Goal: Task Accomplishment & Management: Manage account settings

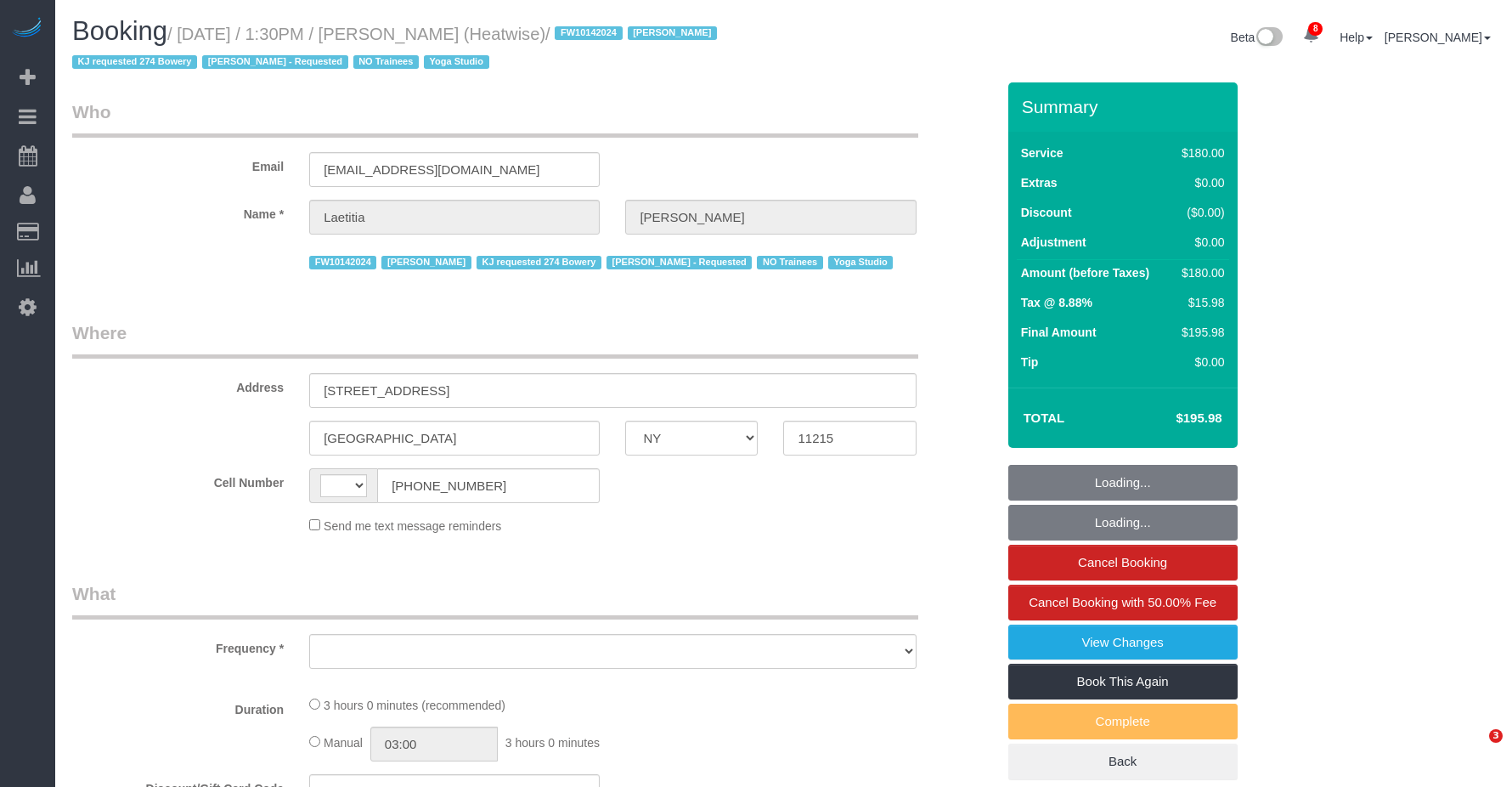
select select "NY"
select select "string:US"
select select "string:stripe-pm_1RaIPN4VGloSiKo7a9kdhFlp"
select select "object:2175"
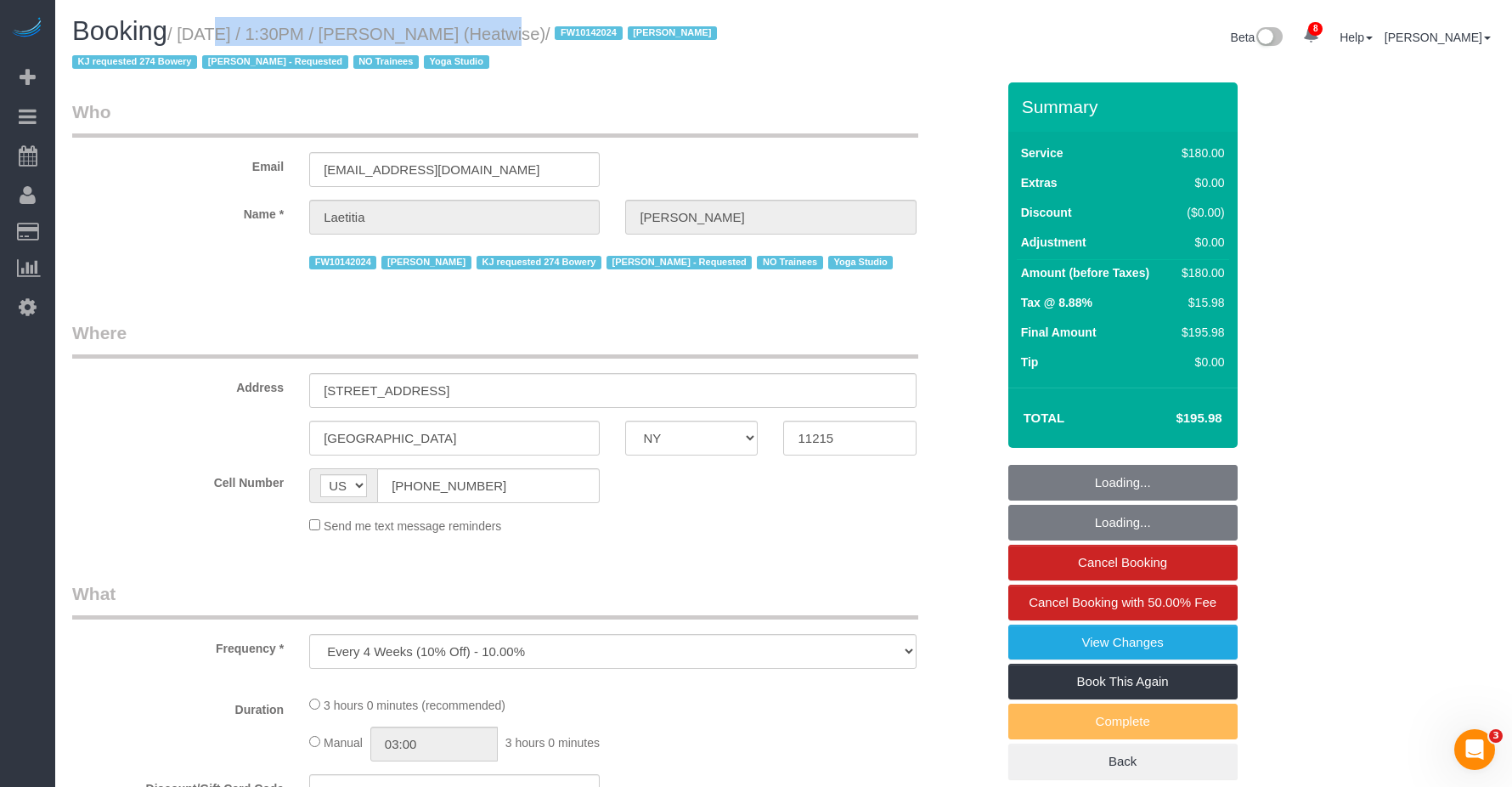
select select "number:89"
select select "number:90"
select select "number:15"
select select "number:7"
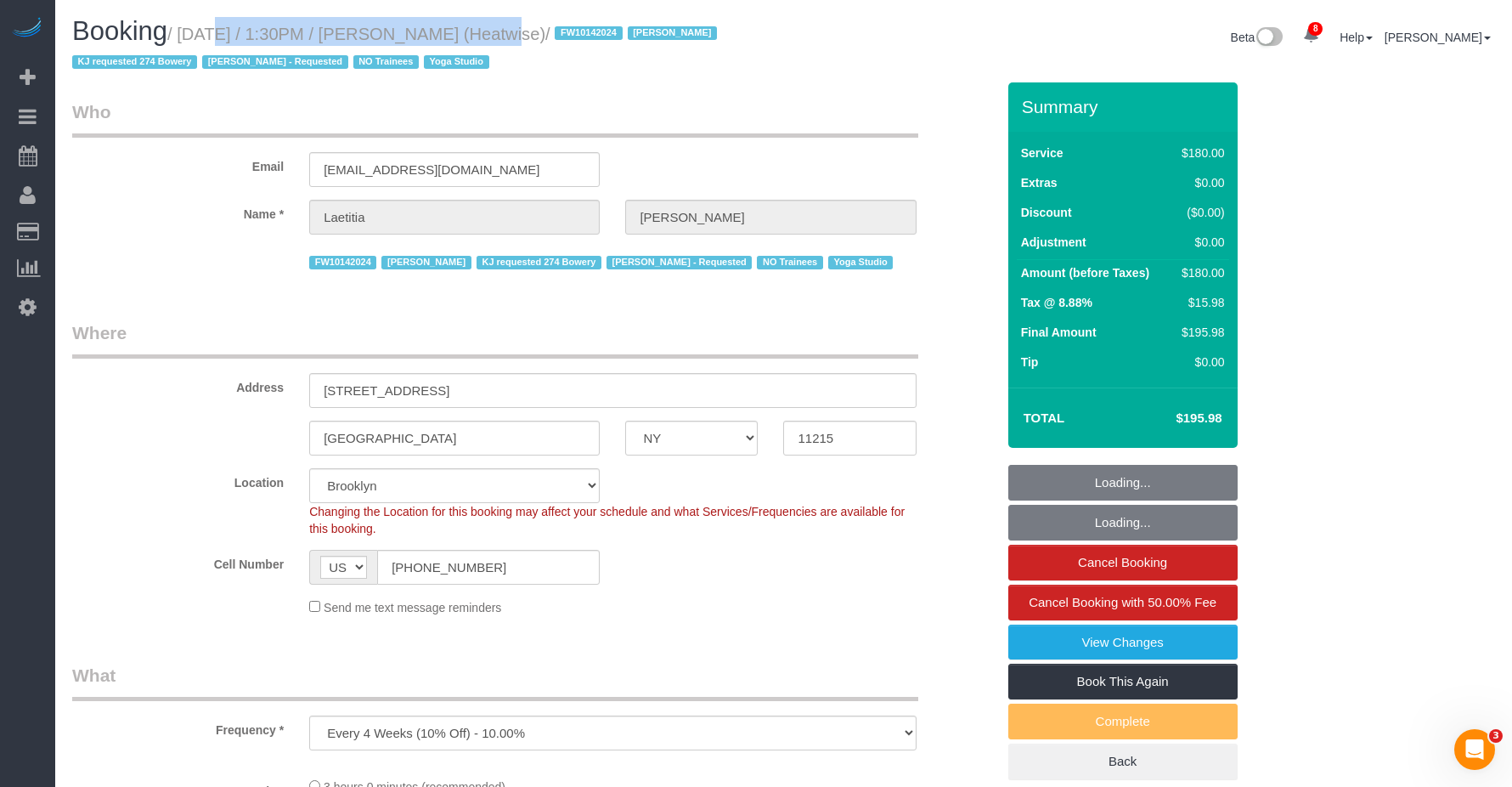
select select "180"
select select "object:2890"
drag, startPoint x: 185, startPoint y: 28, endPoint x: 587, endPoint y: 34, distance: 402.0
click at [587, 34] on small "/ August 14, 2025 / 1:30PM / Laetitia Laurin (Heatwise) / FW10142024 Jacky Xu K…" at bounding box center [396, 48] width 650 height 47
copy small "August 14, 2025 / 1:30PM / Laetitia Laurin (Heatwise)"
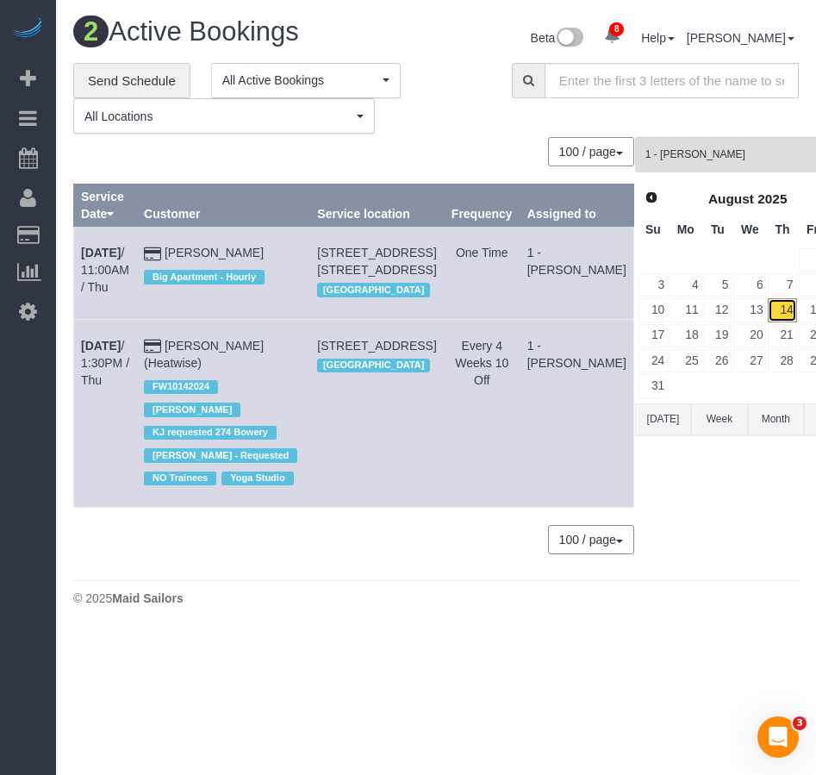
click at [768, 309] on link "14" at bounding box center [782, 309] width 28 height 23
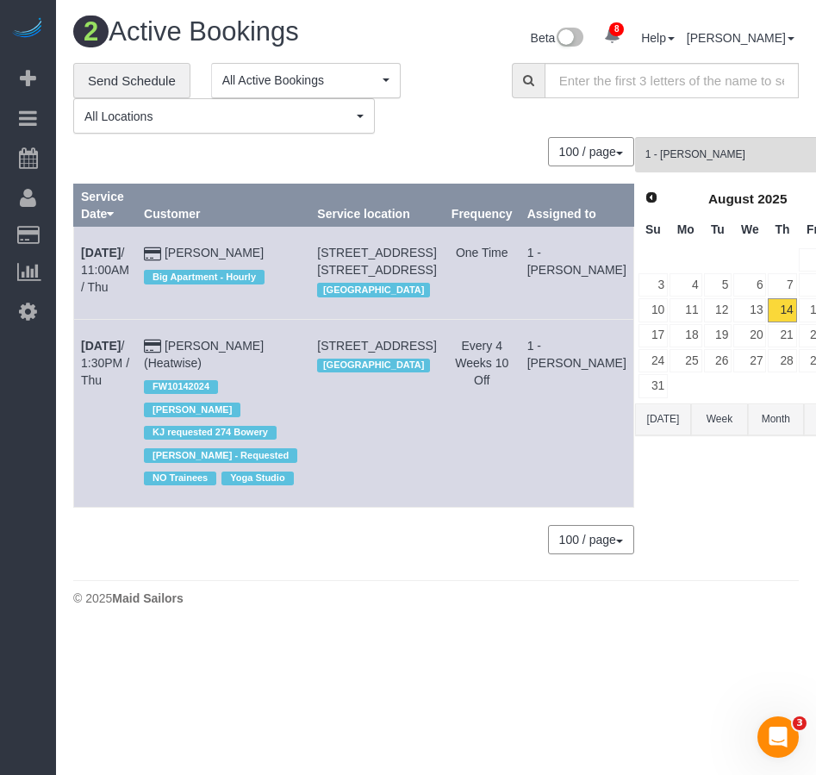
click at [768, 309] on link "14" at bounding box center [782, 309] width 28 height 23
drag, startPoint x: 708, startPoint y: 157, endPoint x: 680, endPoint y: 174, distance: 32.5
click at [706, 159] on span "1 - [PERSON_NAME]" at bounding box center [743, 154] width 194 height 15
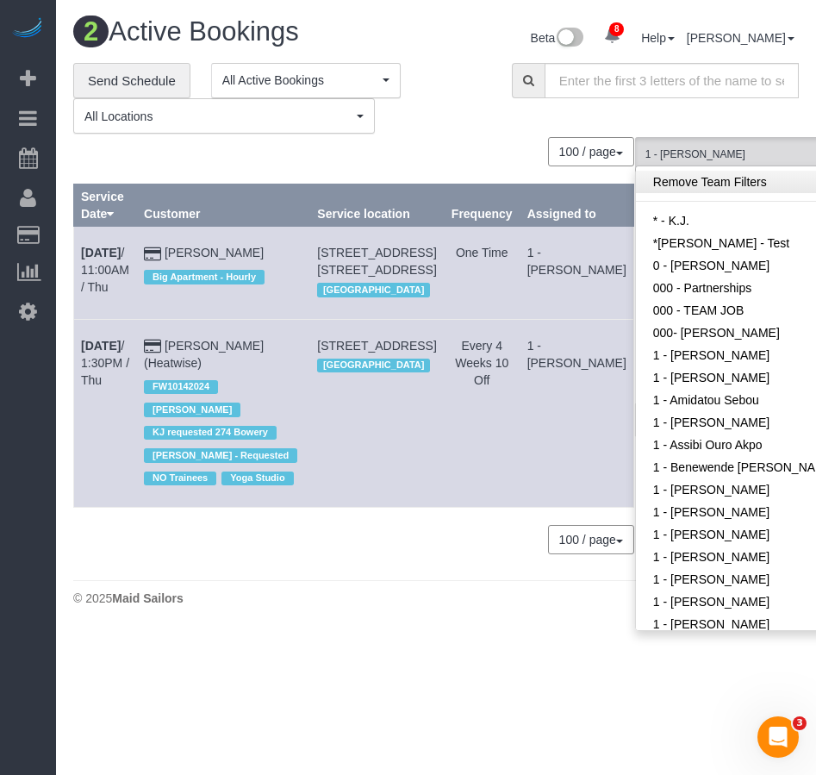
click at [650, 180] on link "Remove Team Filters" at bounding box center [748, 182] width 224 height 22
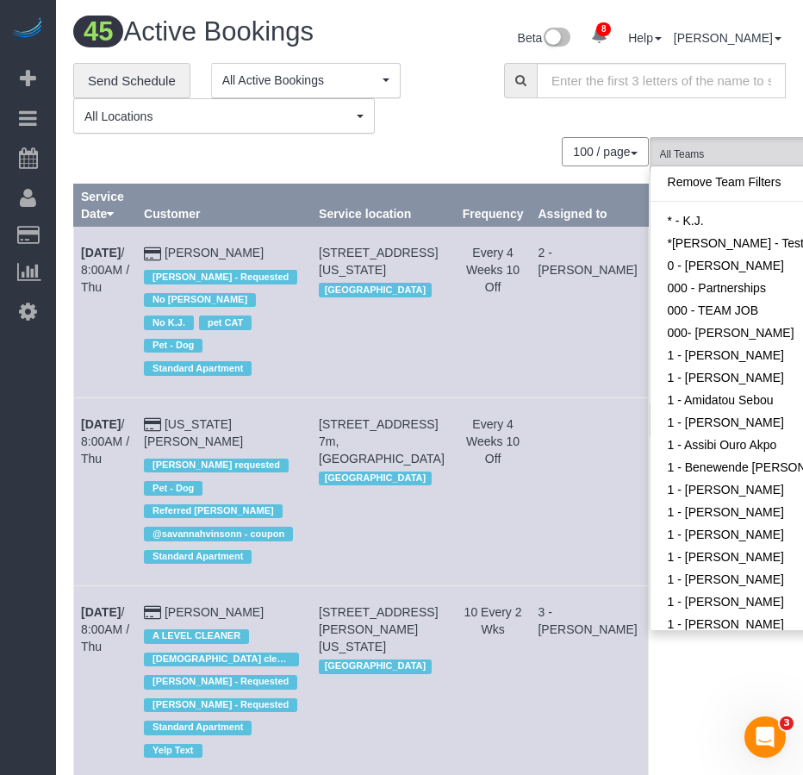
drag, startPoint x: 328, startPoint y: 155, endPoint x: 147, endPoint y: 201, distance: 186.7
click at [326, 155] on div "100 / page 10 / page 20 / page 30 / page 40 / page 50 / page 100 / page" at bounding box center [361, 151] width 576 height 29
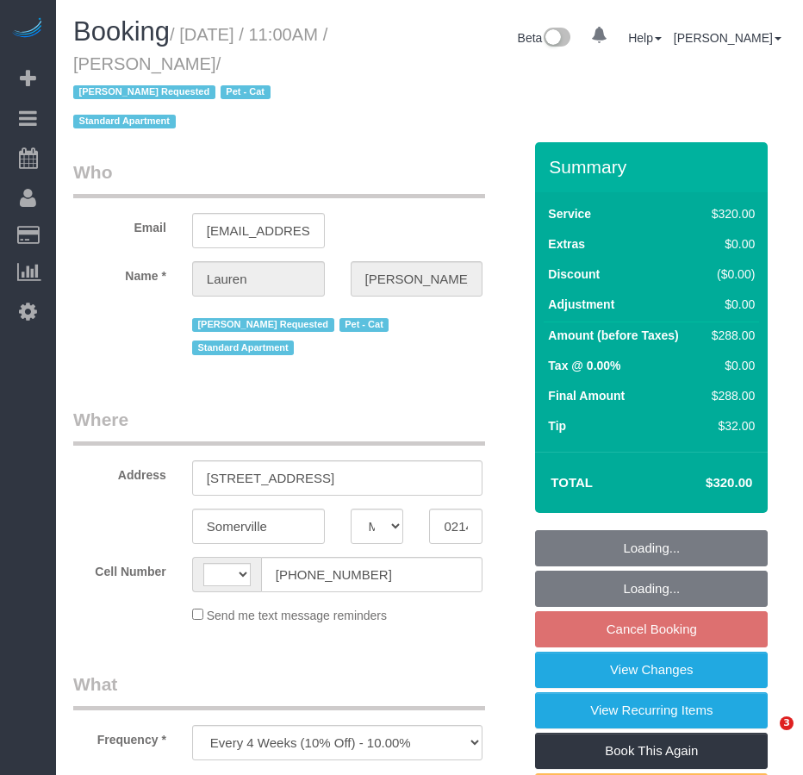
select select "MA"
select select "number:89"
select select "number:90"
select select "number:14"
select select "number:5"
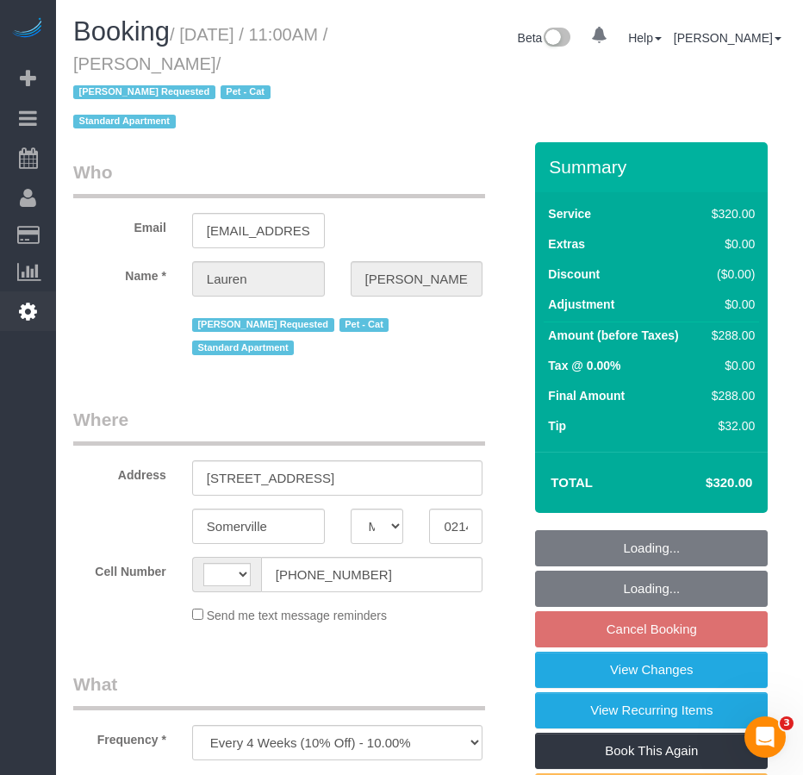
select select "string:US"
select select "string:stripe-pm_1KBSec4VGloSiKo7WZumdqGR"
select select "spot4"
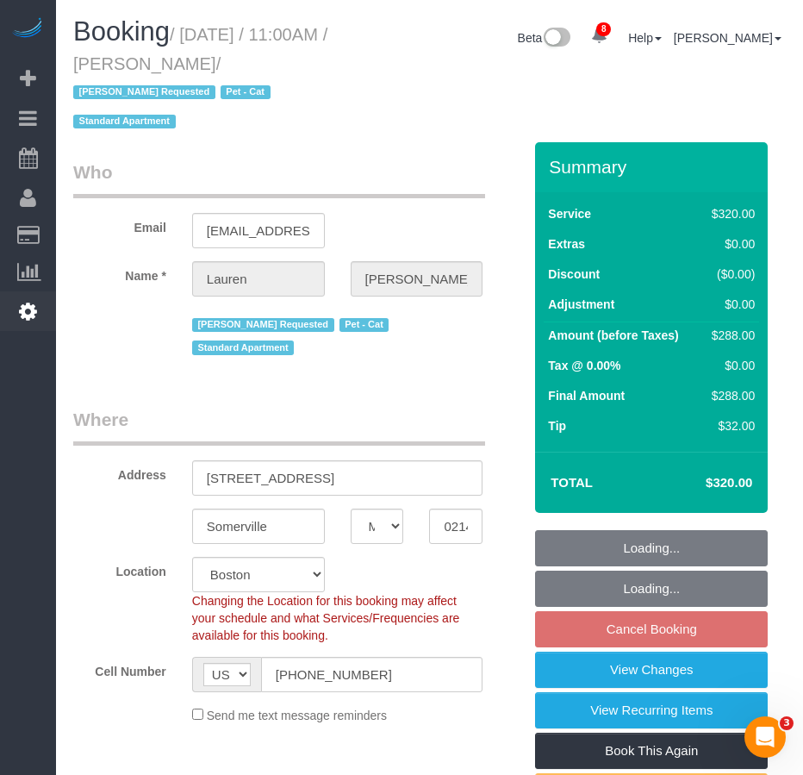
select select "object:911"
select select "240"
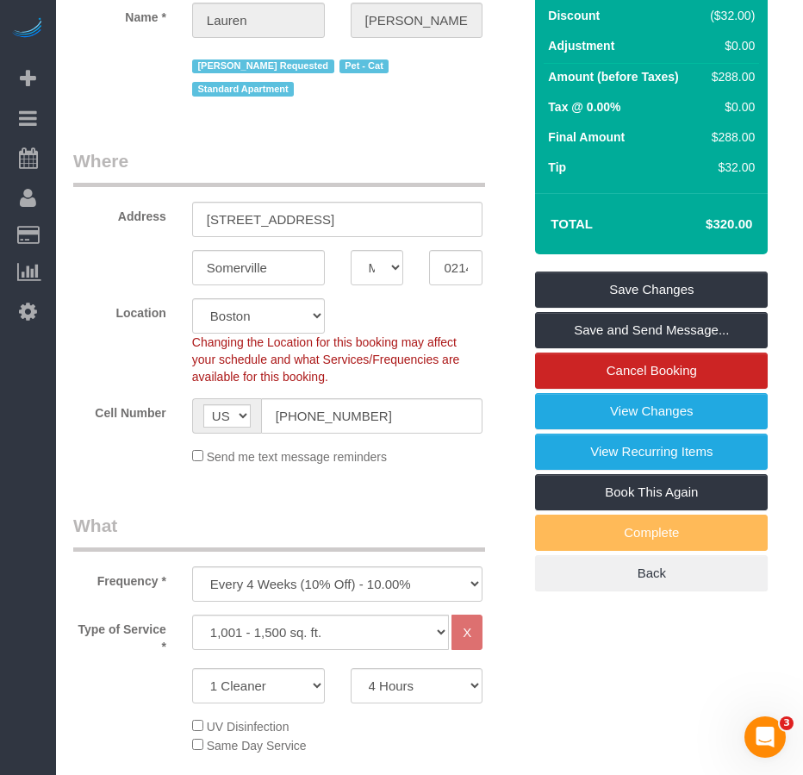
scroll to position [345, 0]
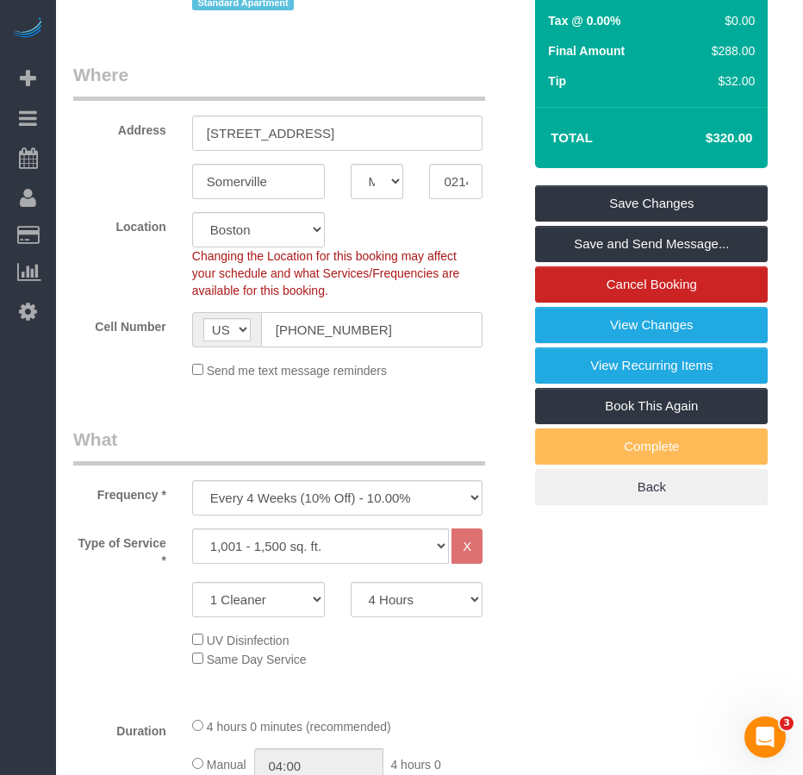
click at [334, 329] on input "(651) 492-5794" at bounding box center [372, 329] width 222 height 35
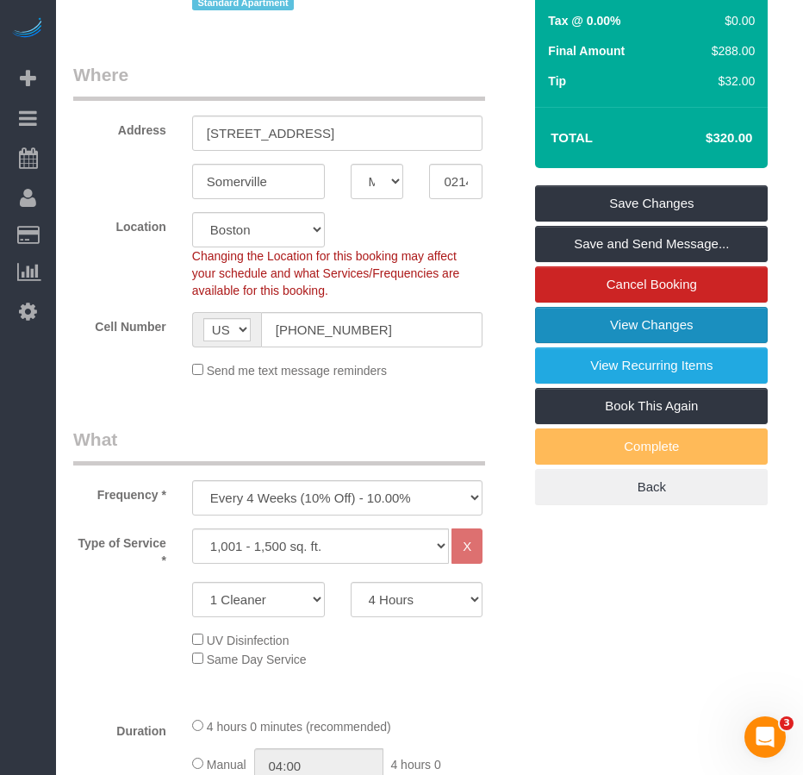
scroll to position [0, 0]
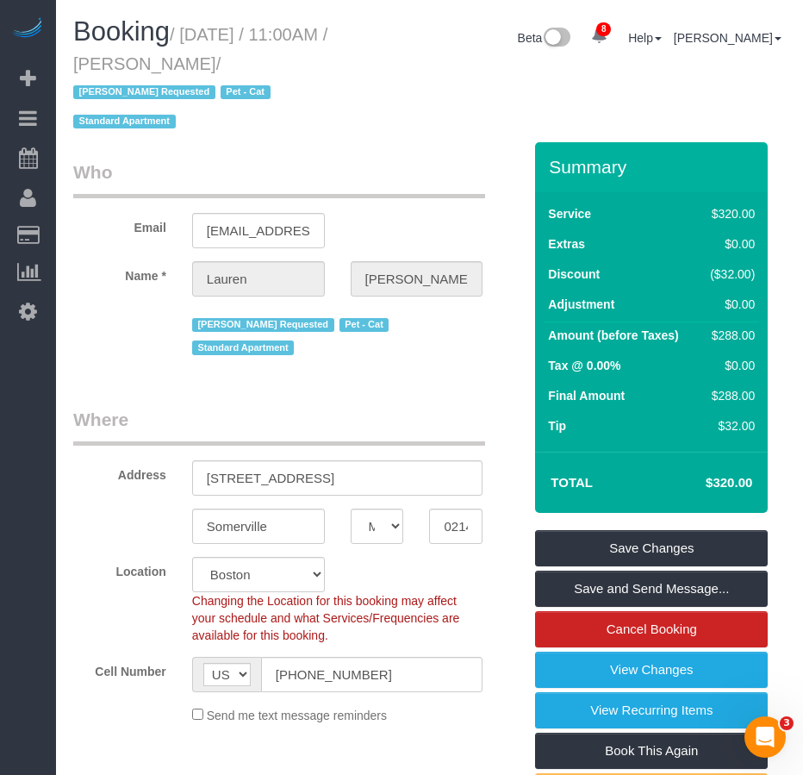
click at [193, 65] on small "/ August 16, 2025 / 11:00AM / Lauren Wedell / Diana Zubieta Requested Pet - Cat…" at bounding box center [200, 78] width 254 height 107
copy small "Lauren"
click at [207, 23] on h1 "Booking / August 16, 2025 / 11:00AM / Lauren Wedell / Diana Zubieta Requested P…" at bounding box center [214, 75] width 282 height 117
drag, startPoint x: 184, startPoint y: 34, endPoint x: 268, endPoint y: 62, distance: 88.0
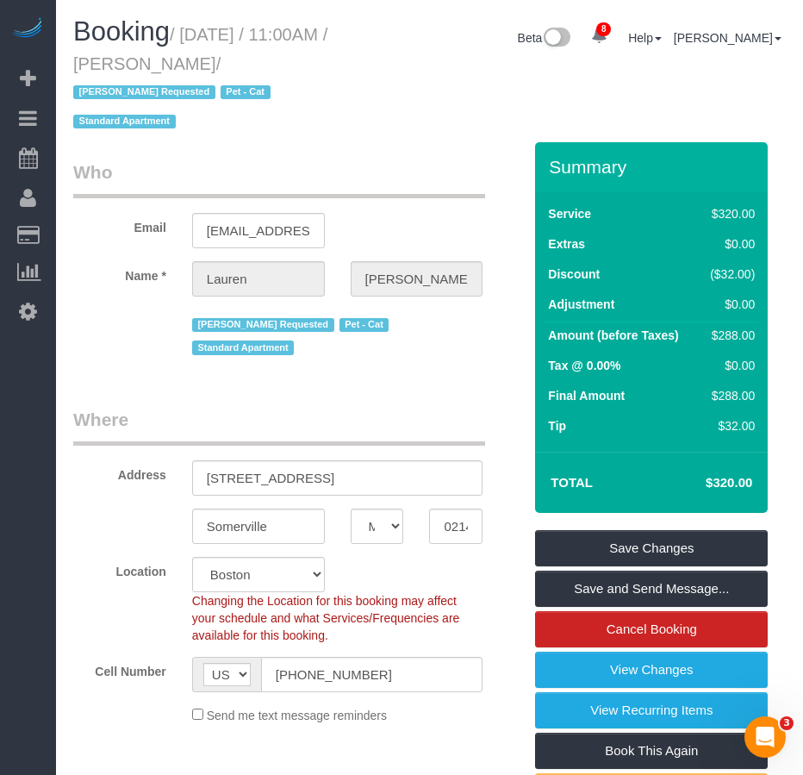
click at [268, 62] on small "/ August 16, 2025 / 11:00AM / Lauren Wedell / Diana Zubieta Requested Pet - Cat…" at bounding box center [200, 78] width 254 height 107
copy small "August 16, 2025 / 11:00AM / Lauren Wedell"
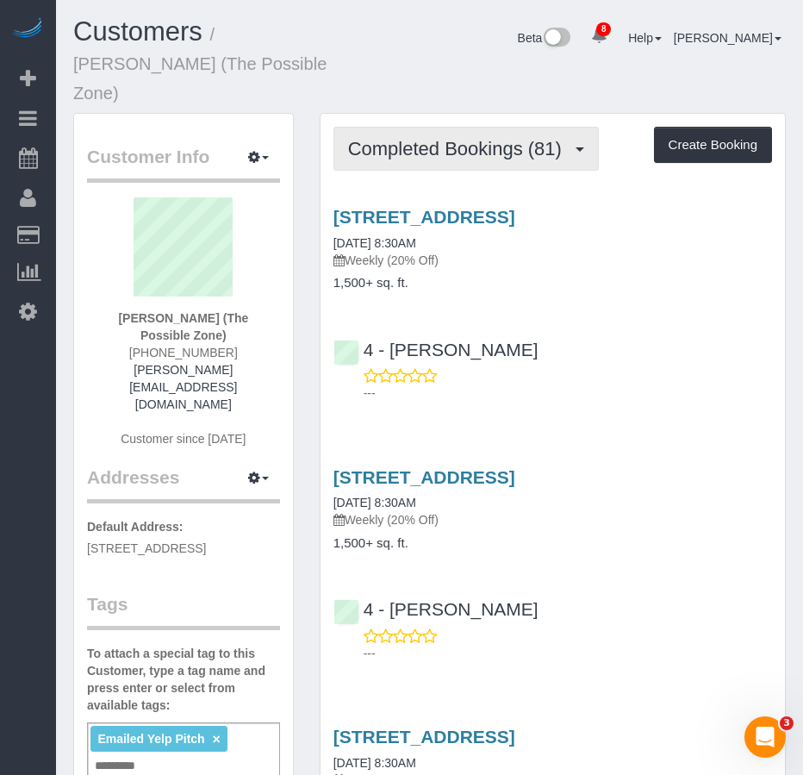
click at [414, 138] on span "Completed Bookings (81)" at bounding box center [459, 149] width 222 height 22
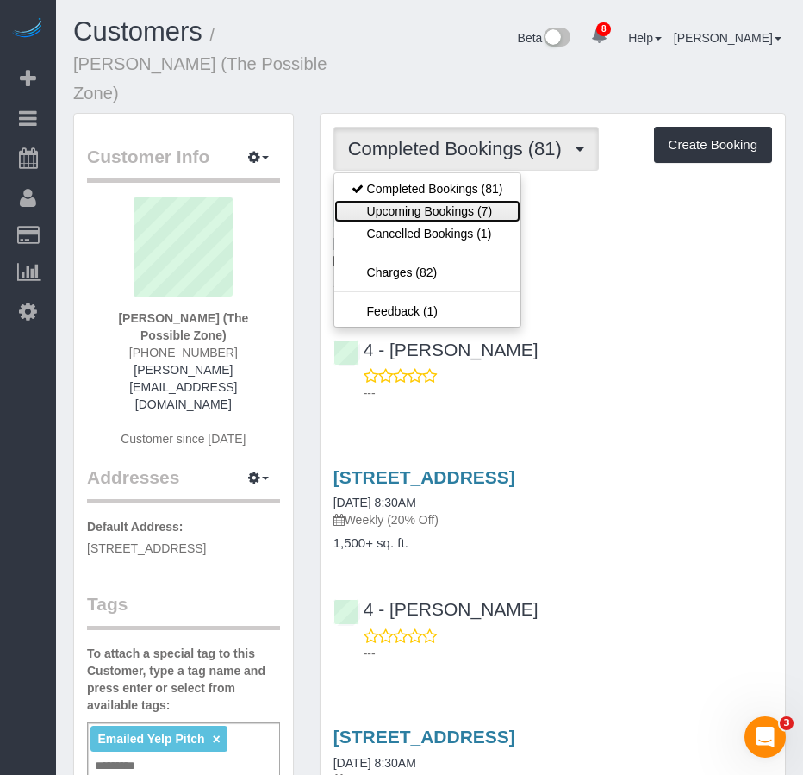
click at [417, 200] on link "Upcoming Bookings (7)" at bounding box center [427, 211] width 186 height 22
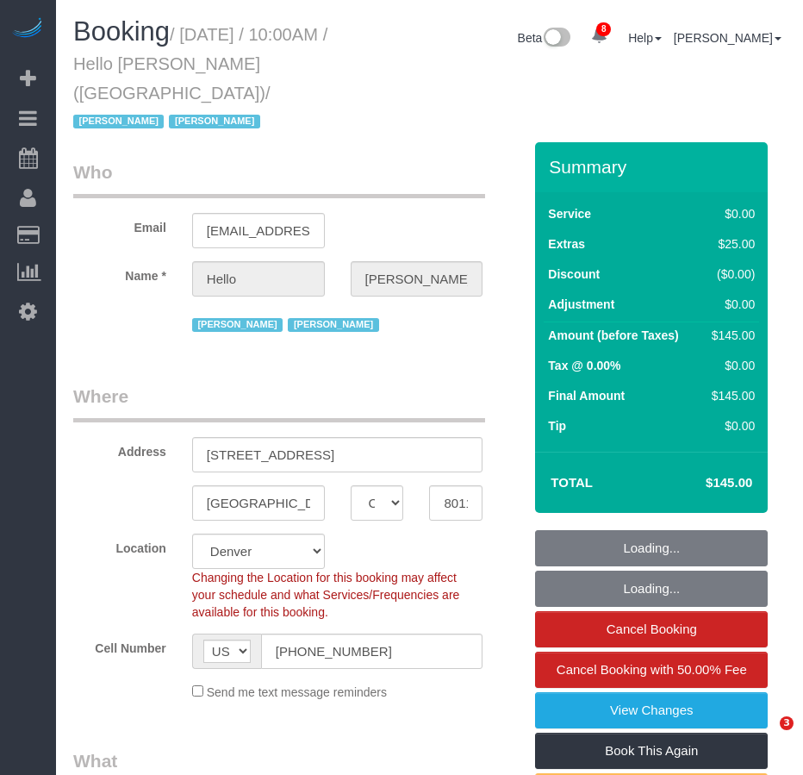
select select "CO"
select select "number:89"
select select "number:90"
select select "number:13"
select select "number:6"
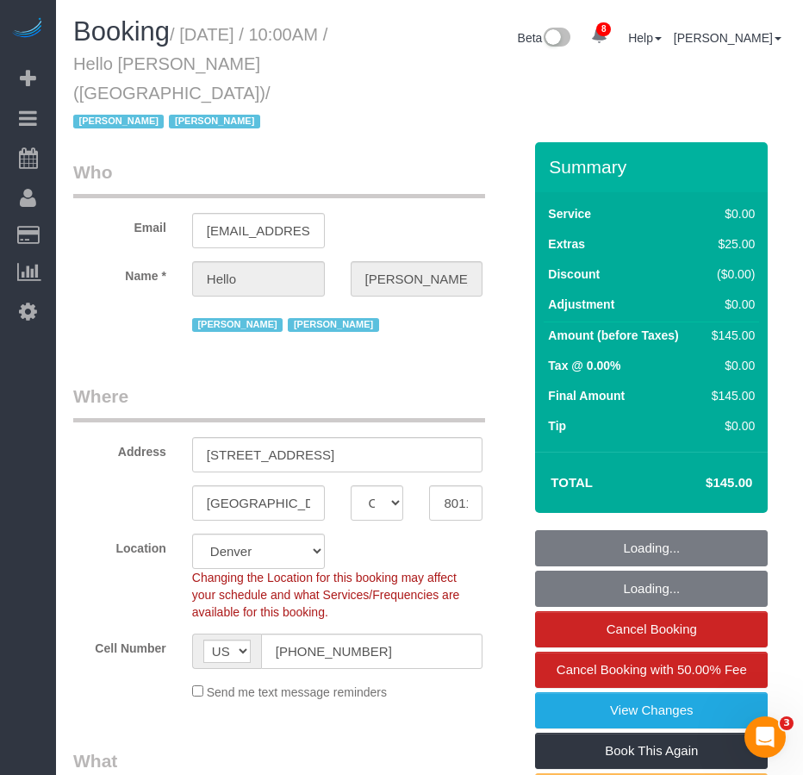
select select "spot1"
select select "object:961"
select select "1"
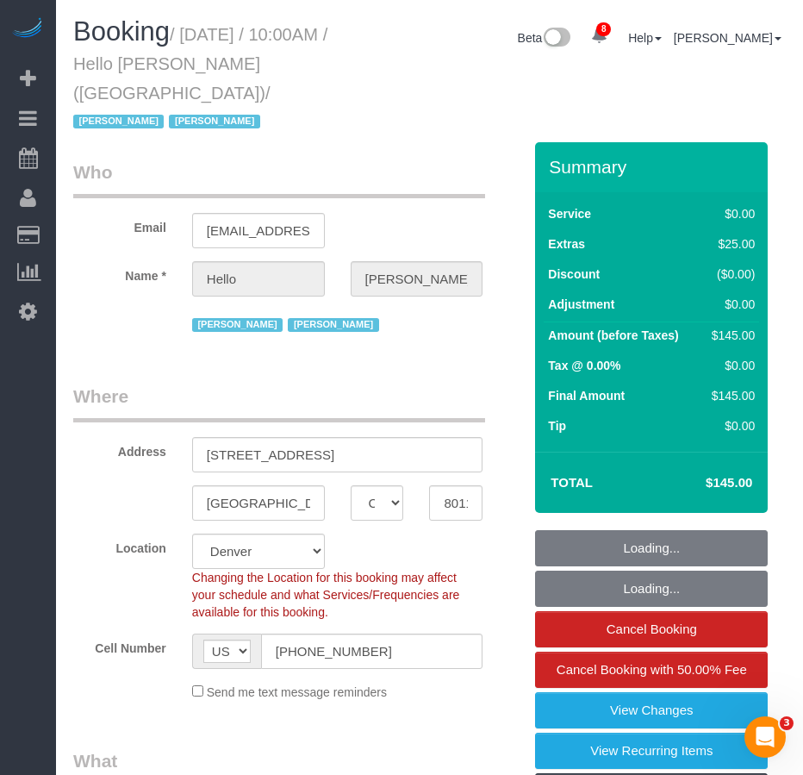
scroll to position [431, 0]
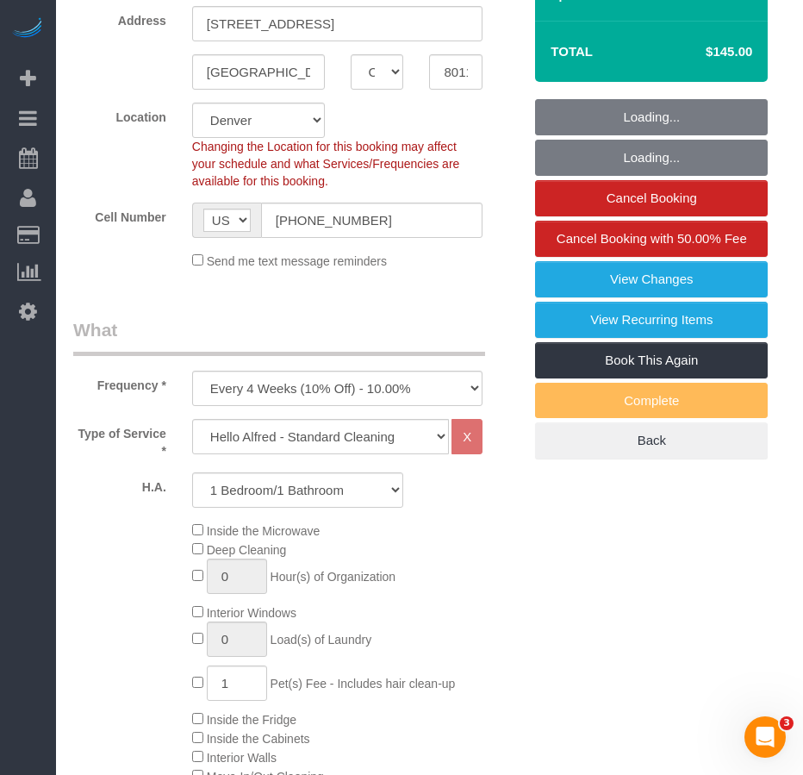
select select "1"
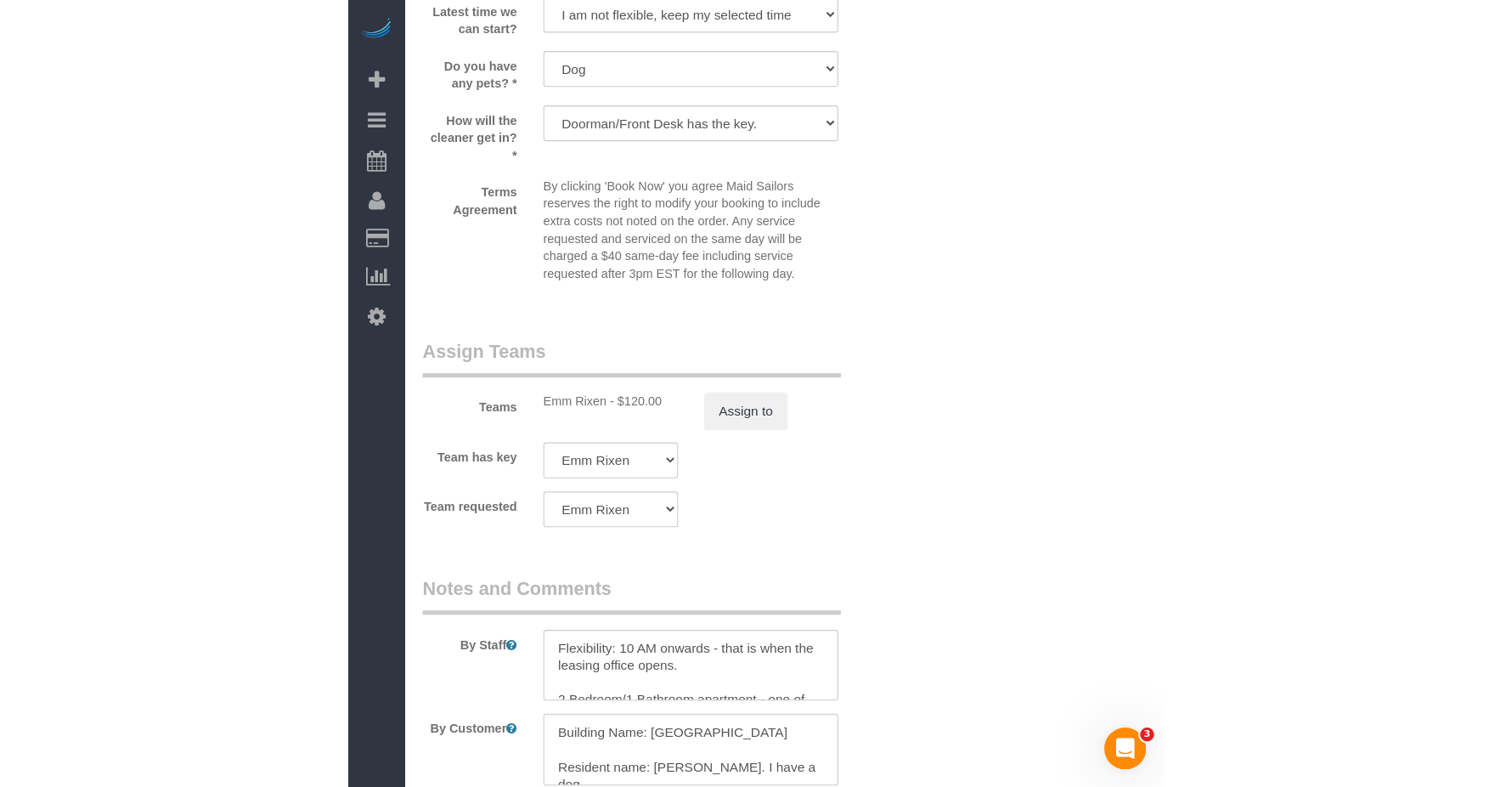
scroll to position [1791, 0]
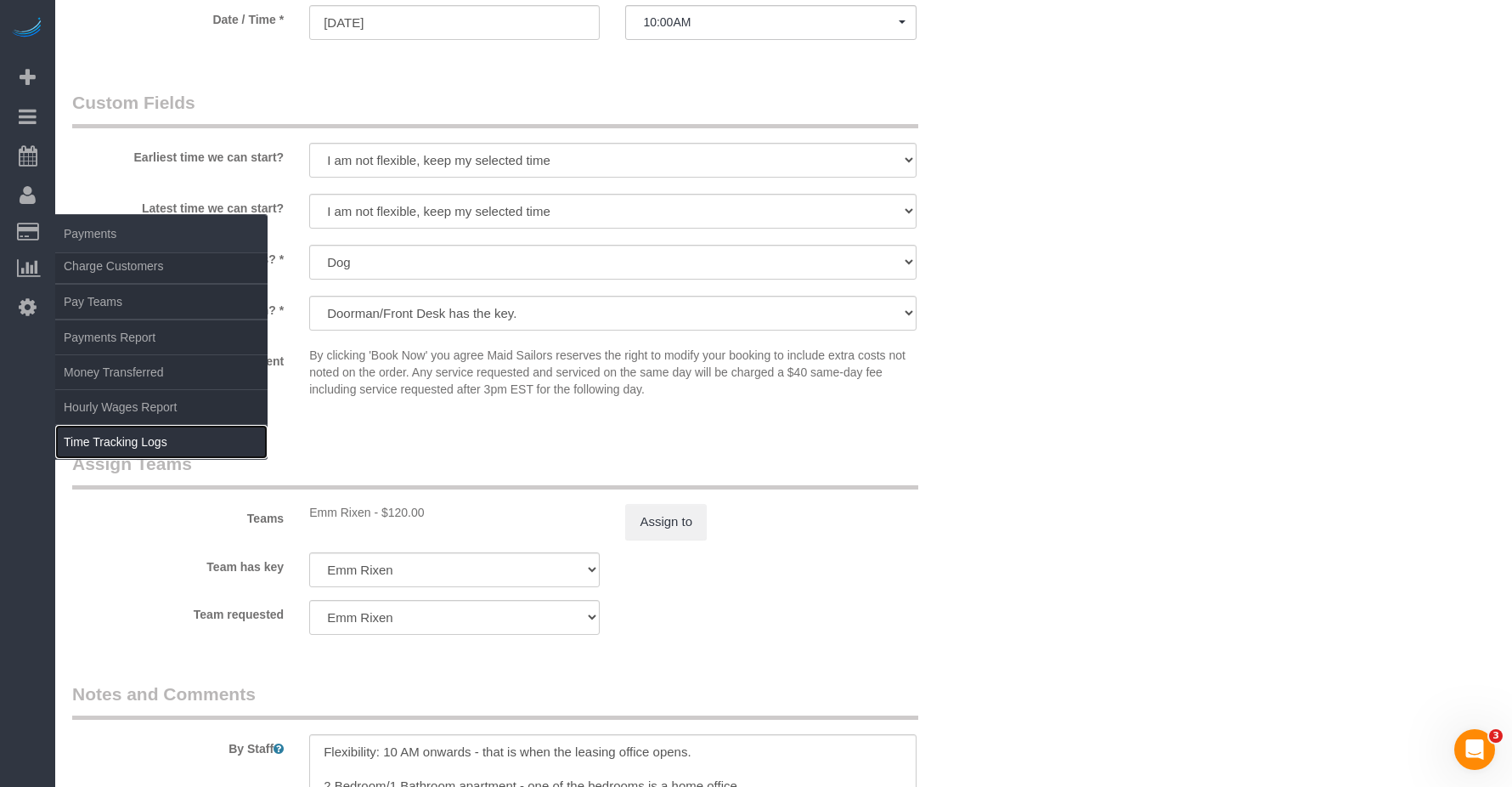
click at [90, 436] on link "Time Tracking Logs" at bounding box center [161, 442] width 212 height 34
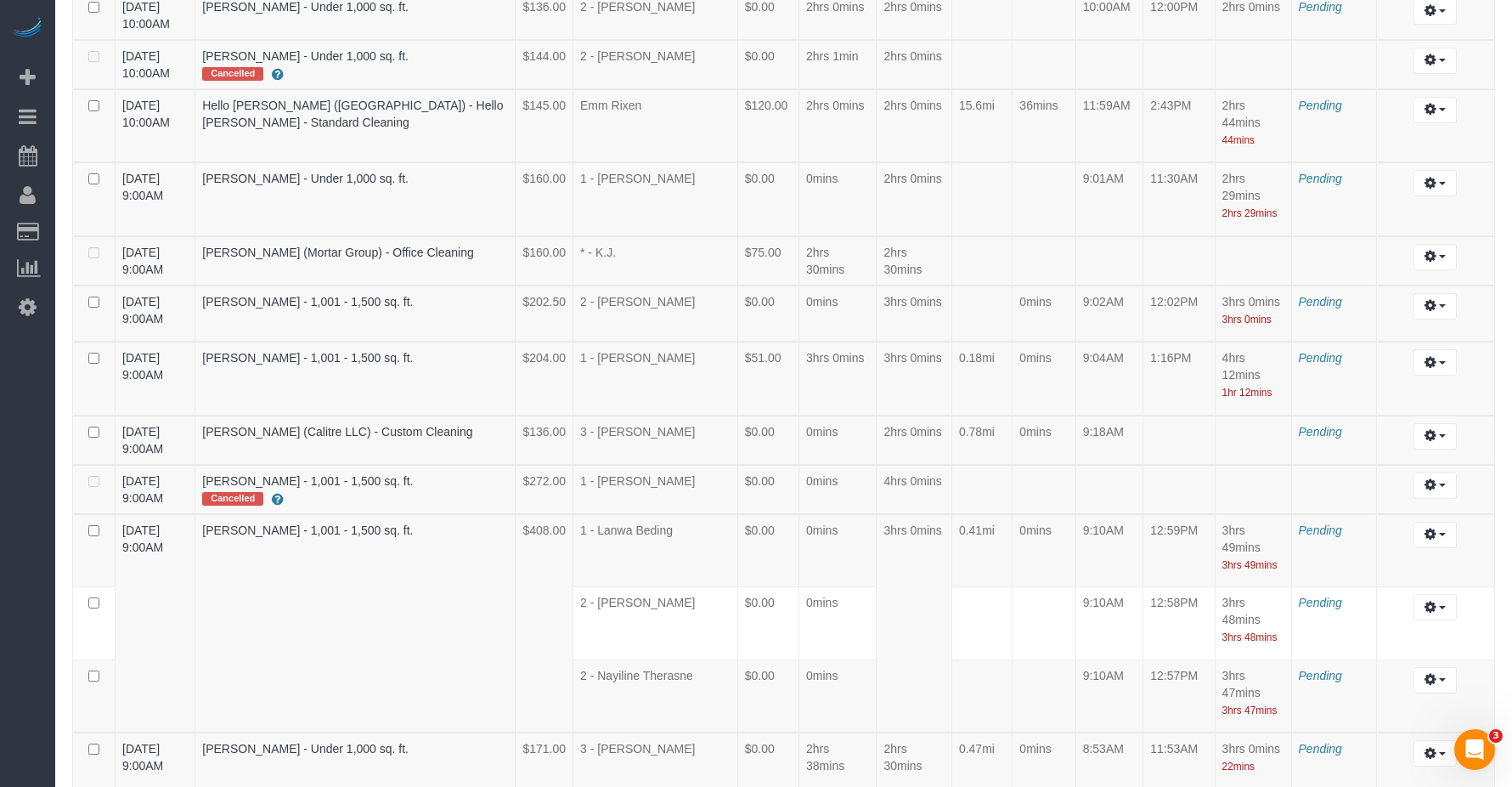
scroll to position [1987, 0]
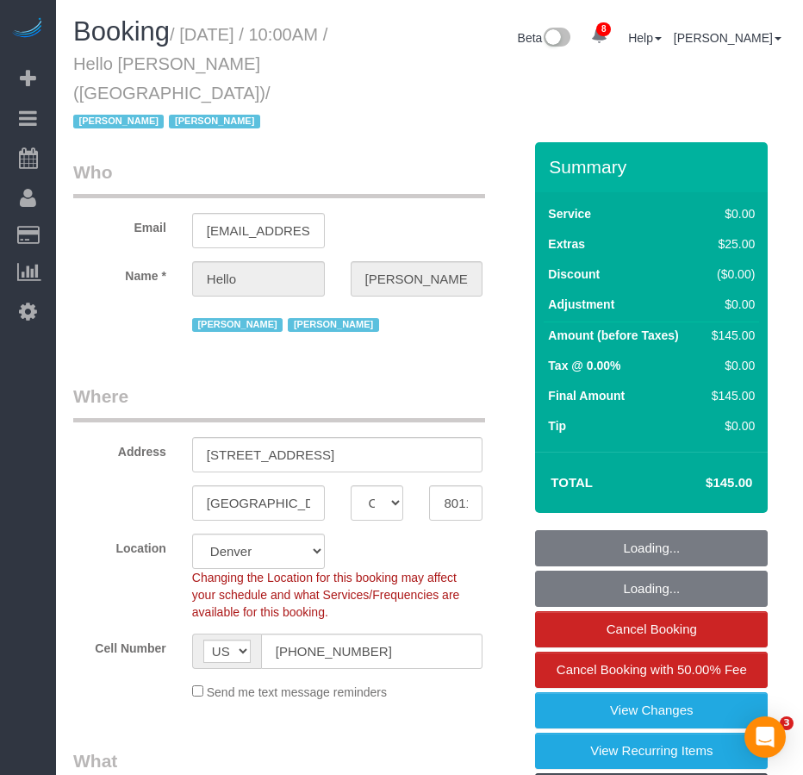
select select "CO"
select select "1"
select select "spot1"
select select "number:89"
select select "number:90"
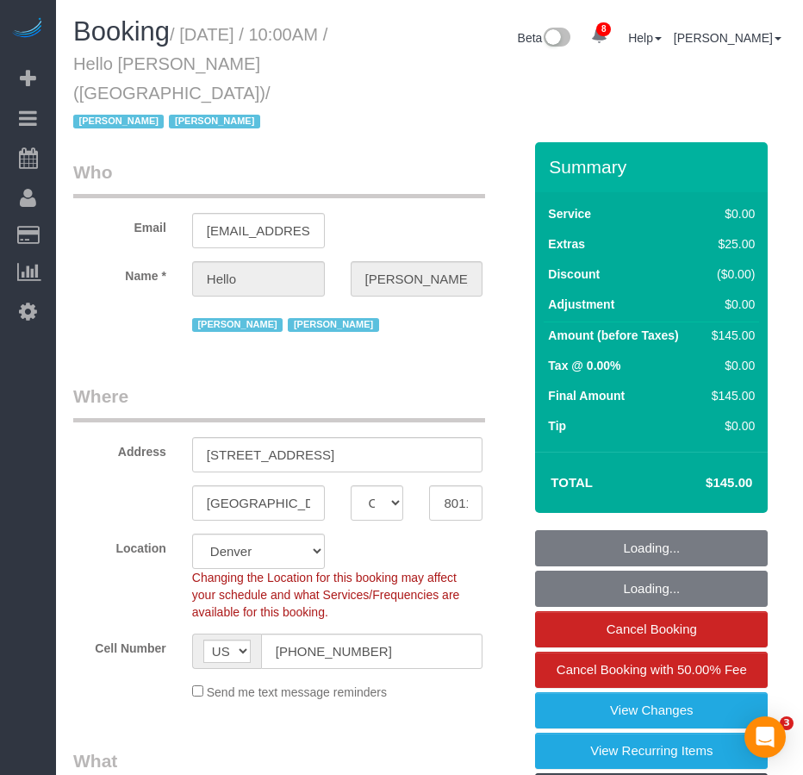
select select "number:13"
select select "number:6"
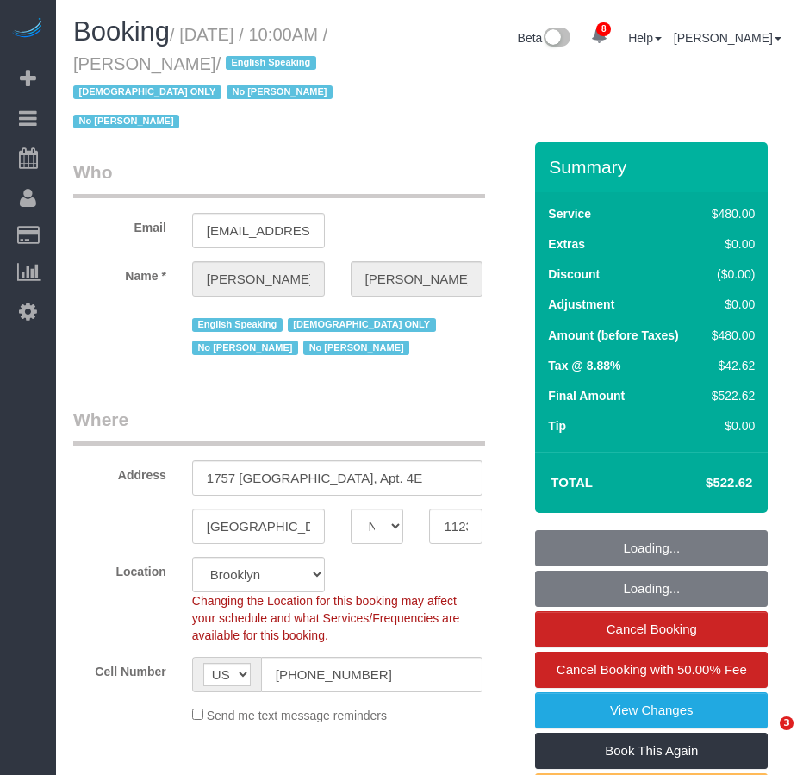
select select "NY"
select select "object:718"
select select "string:stripe-pm_1PZwTG4VGloSiKo7ZbGaZS1e"
select select "spot1"
select select "number:89"
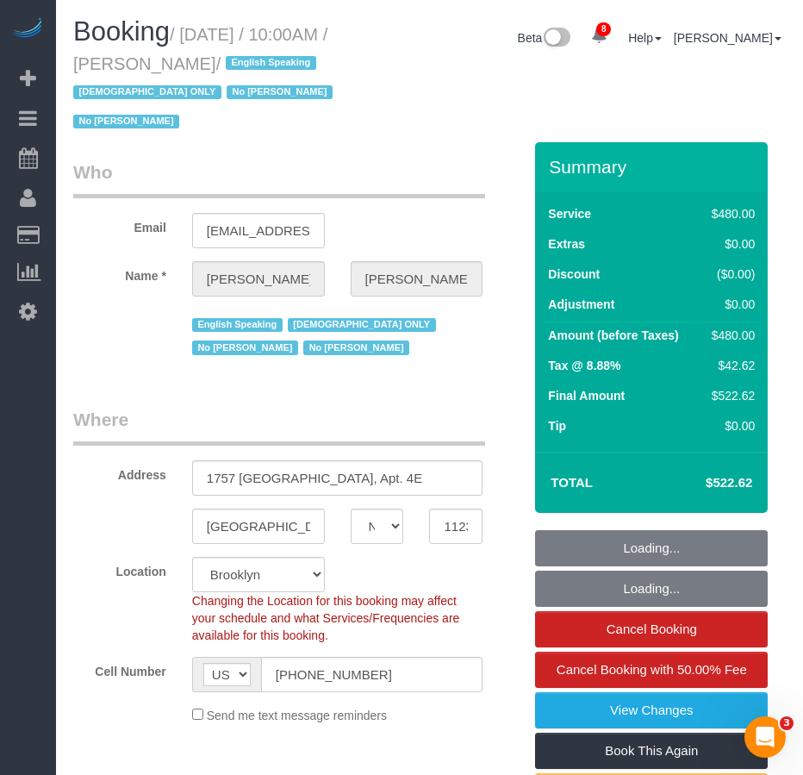
select select "number:90"
select select "number:15"
select select "number:5"
select select "2"
select select "180"
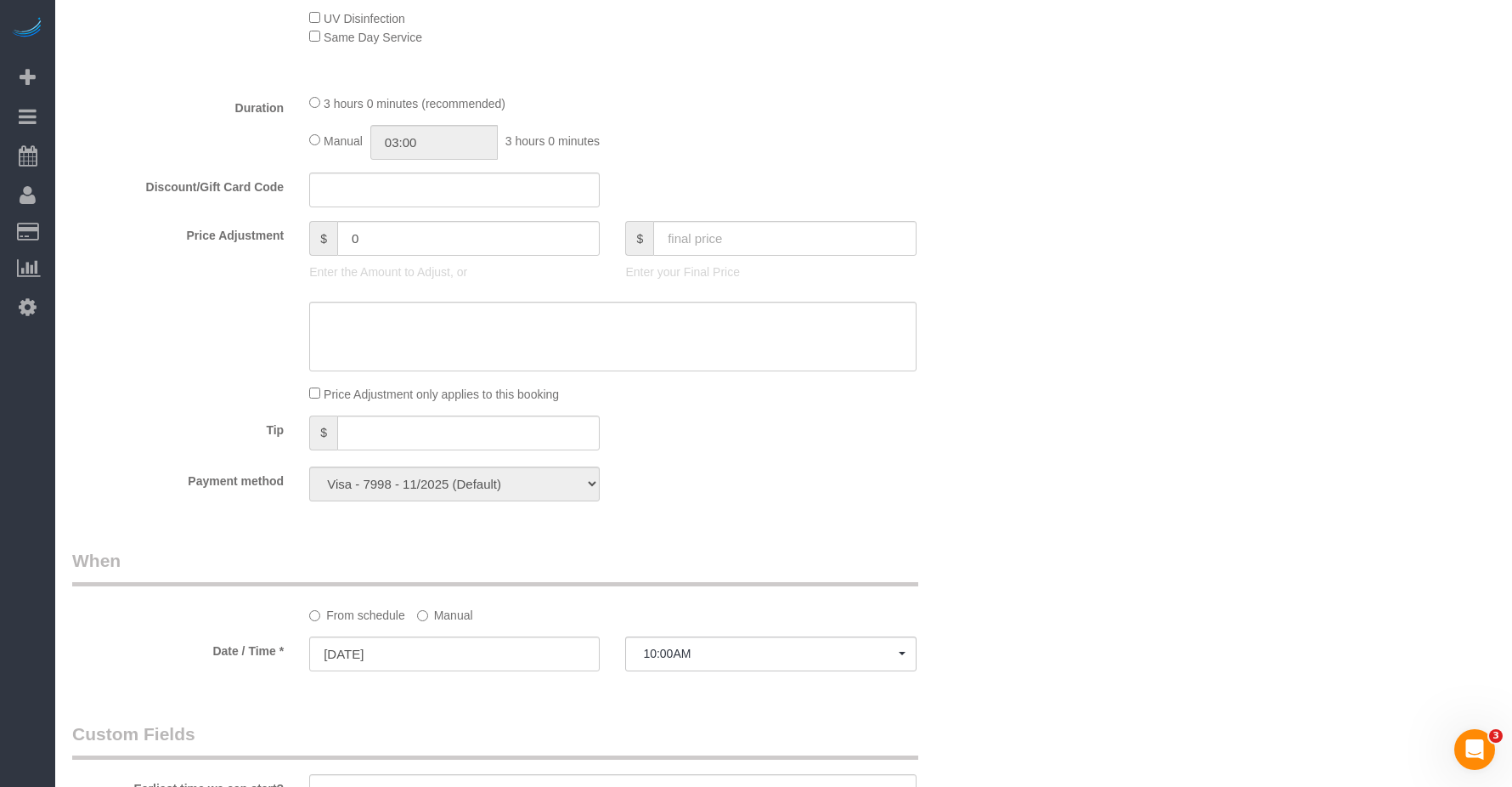
scroll to position [595, 0]
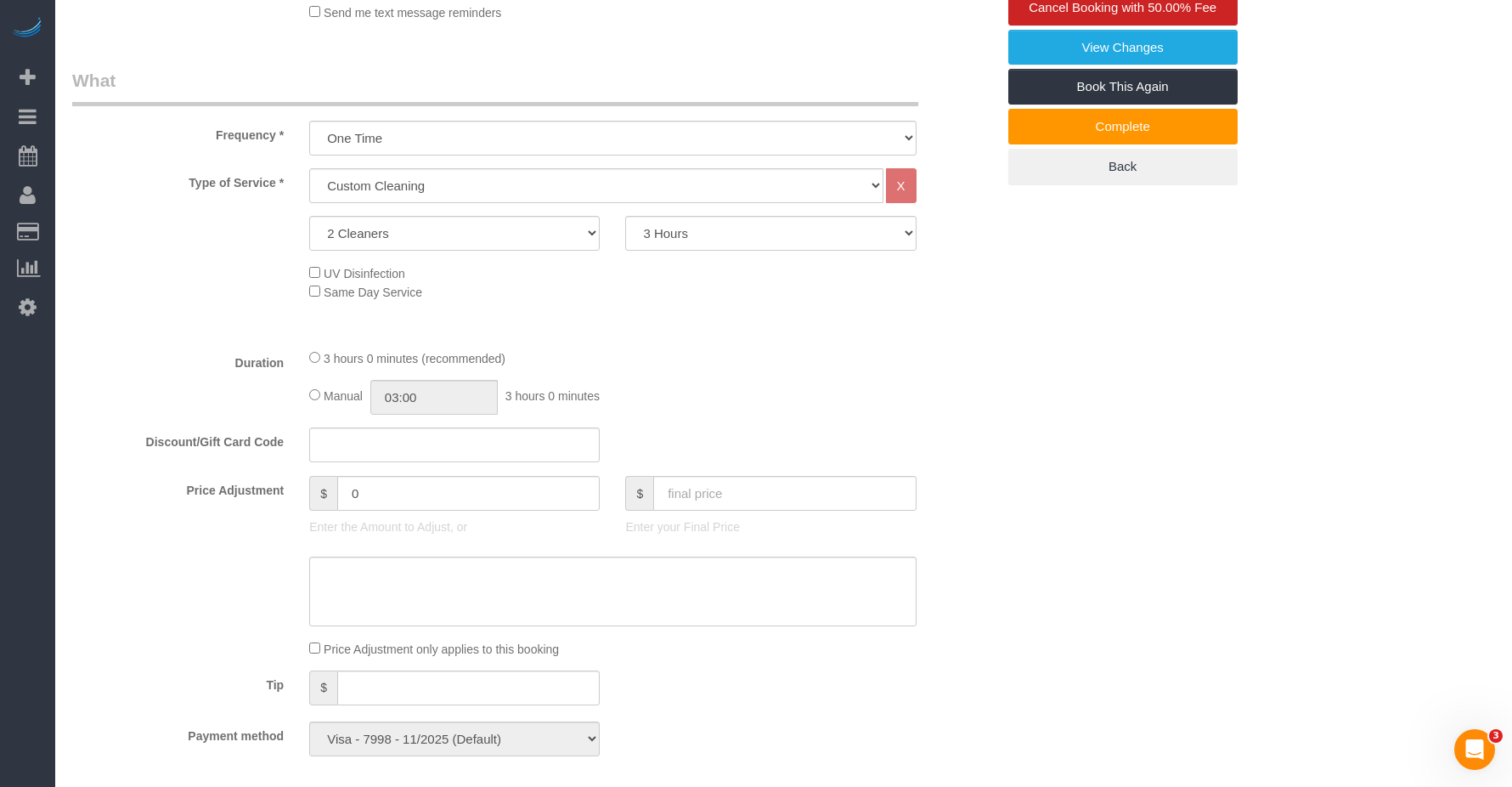
click at [132, 252] on div "Type of Service * Under 1,000 sq. ft. 1,001 - 1,500 sq. ft. 1,500+ sq. ft. Cust…" at bounding box center [533, 251] width 924 height 167
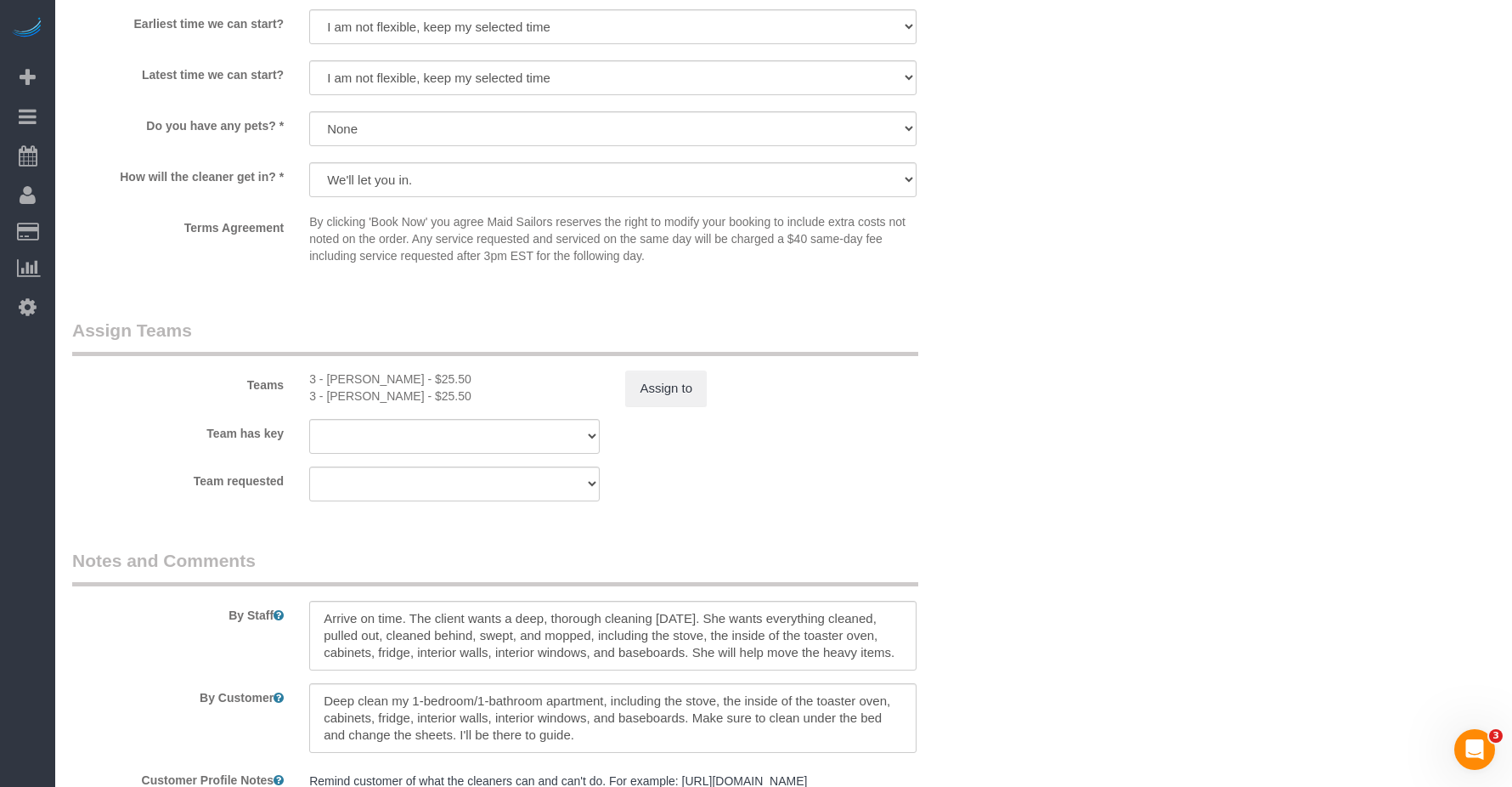
scroll to position [1700, 0]
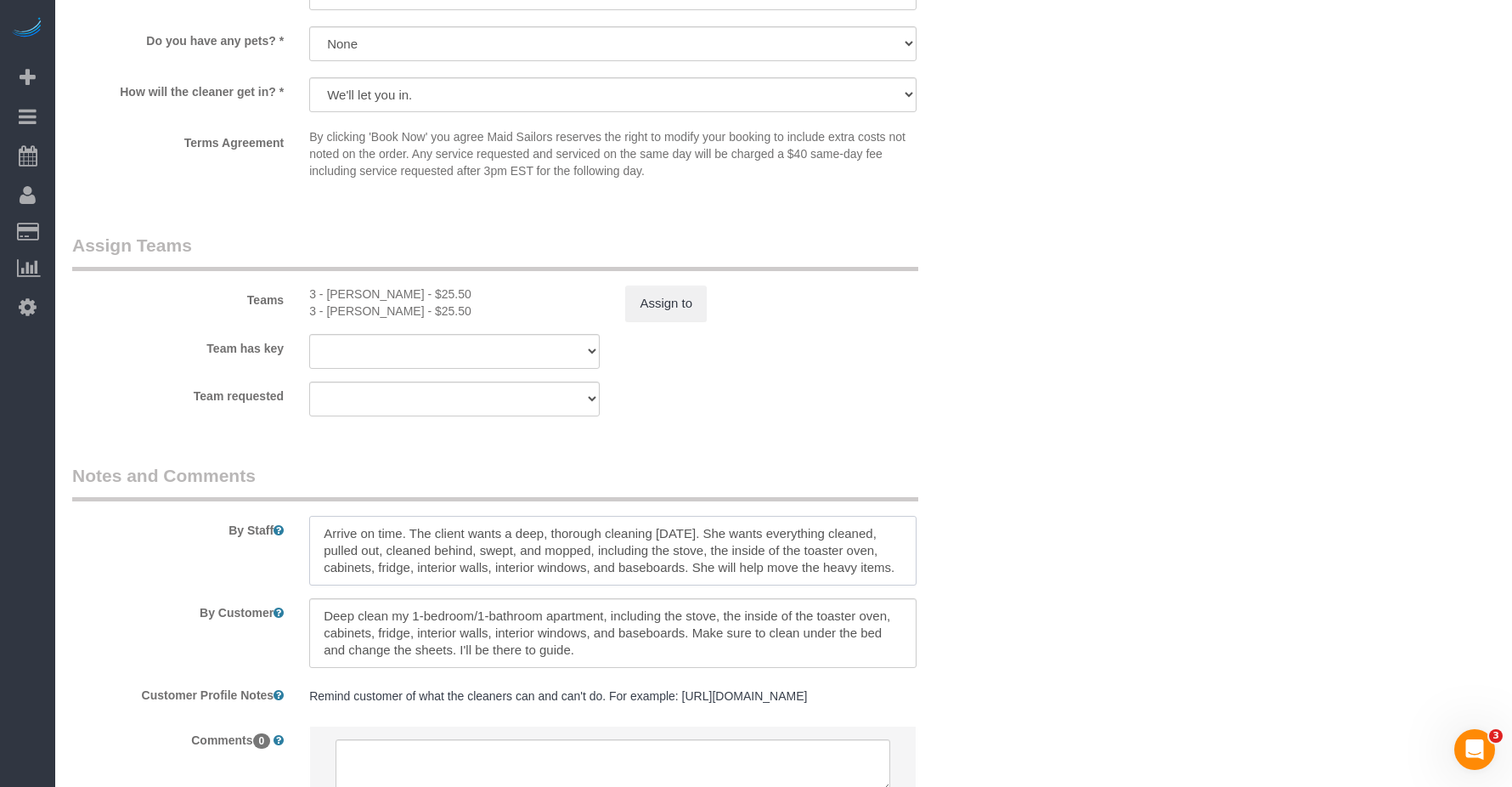
click at [715, 568] on textarea at bounding box center [612, 550] width 606 height 70
drag, startPoint x: 417, startPoint y: 639, endPoint x: 447, endPoint y: 638, distance: 30.0
click at [417, 639] on textarea at bounding box center [612, 633] width 606 height 70
drag, startPoint x: 502, startPoint y: 638, endPoint x: 525, endPoint y: 637, distance: 23.0
click at [518, 637] on textarea at bounding box center [612, 633] width 606 height 70
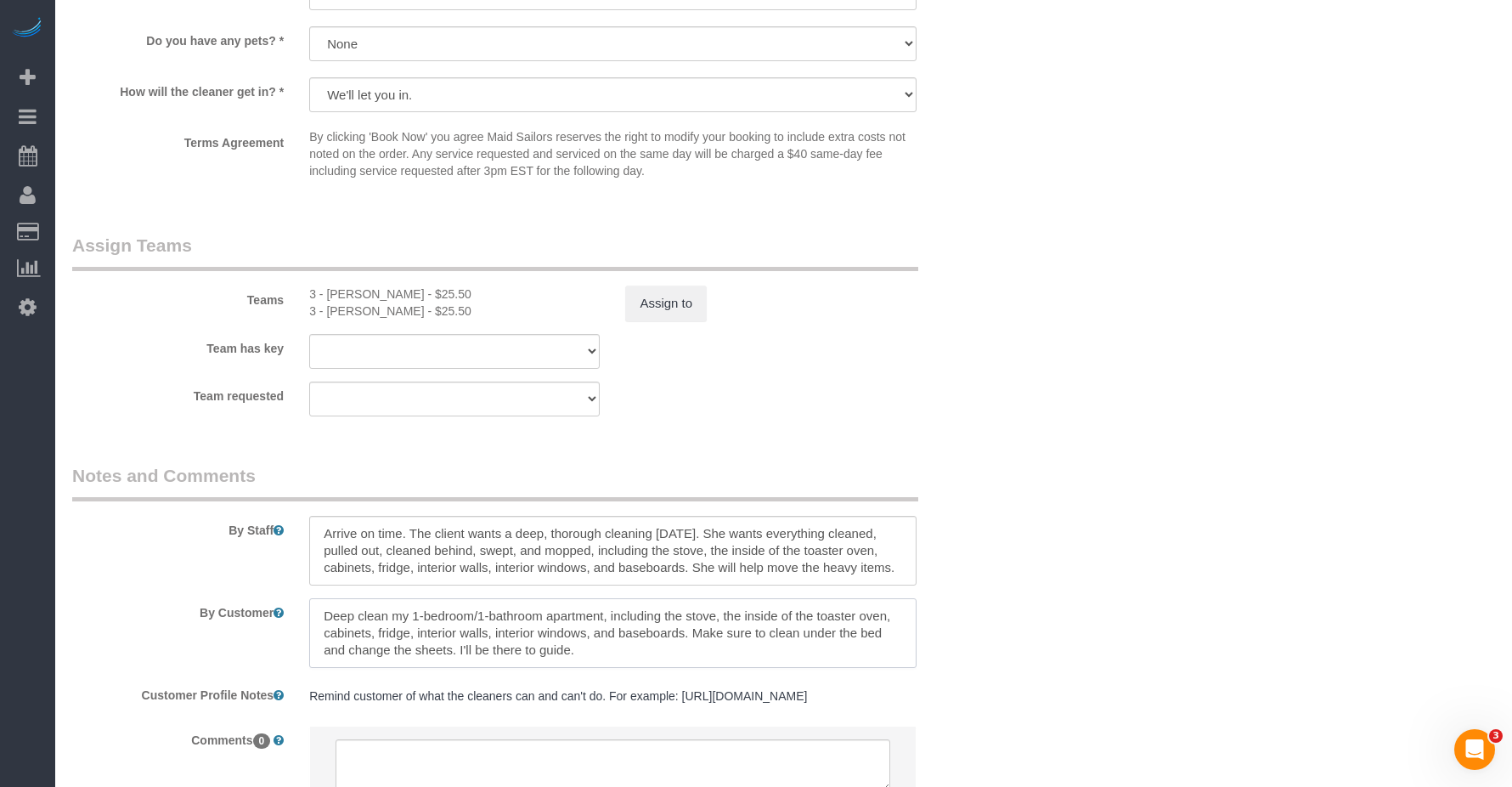
drag, startPoint x: 669, startPoint y: 637, endPoint x: 679, endPoint y: 637, distance: 10.0
click at [670, 637] on textarea at bounding box center [612, 633] width 606 height 70
click at [773, 646] on textarea at bounding box center [612, 633] width 606 height 70
click at [385, 612] on textarea at bounding box center [612, 633] width 606 height 70
click at [428, 631] on textarea at bounding box center [612, 633] width 606 height 70
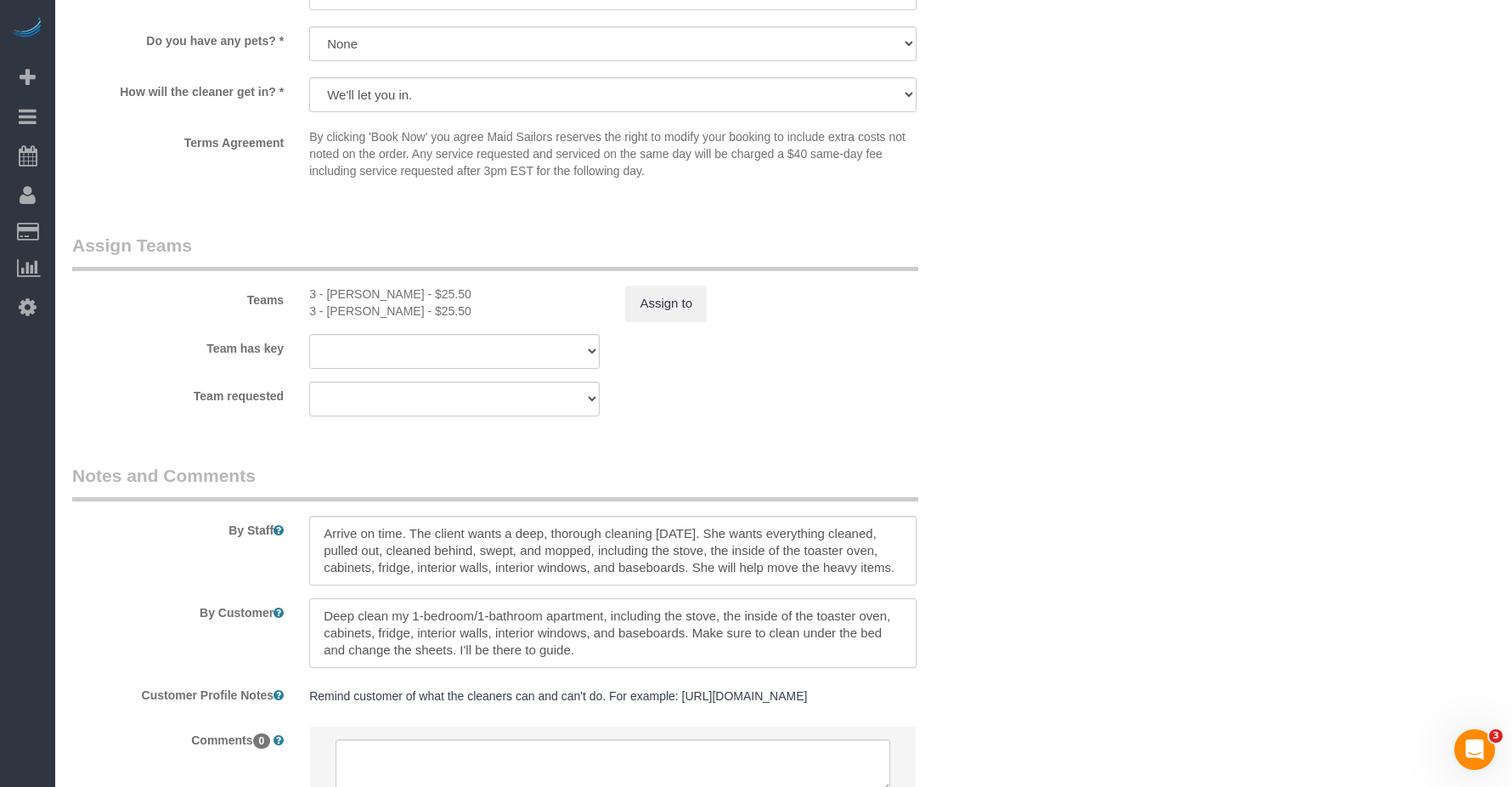
click at [515, 633] on textarea at bounding box center [612, 633] width 606 height 70
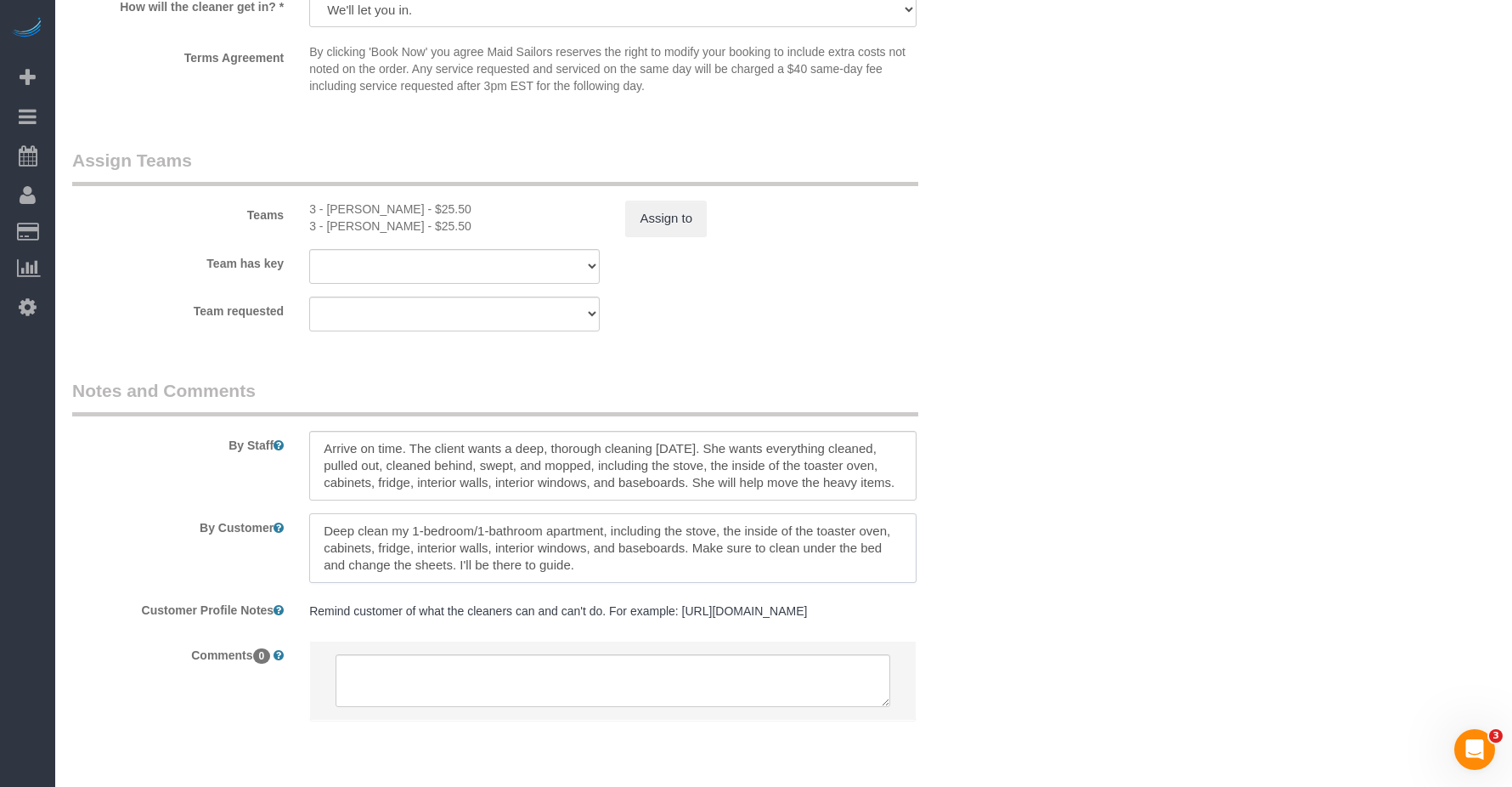
drag, startPoint x: 535, startPoint y: 544, endPoint x: 609, endPoint y: 533, distance: 74.8
click at [538, 544] on textarea at bounding box center [612, 548] width 606 height 70
click at [612, 533] on textarea at bounding box center [612, 548] width 606 height 70
click at [480, 537] on textarea at bounding box center [612, 548] width 606 height 70
drag, startPoint x: 446, startPoint y: 541, endPoint x: 456, endPoint y: 541, distance: 10.0
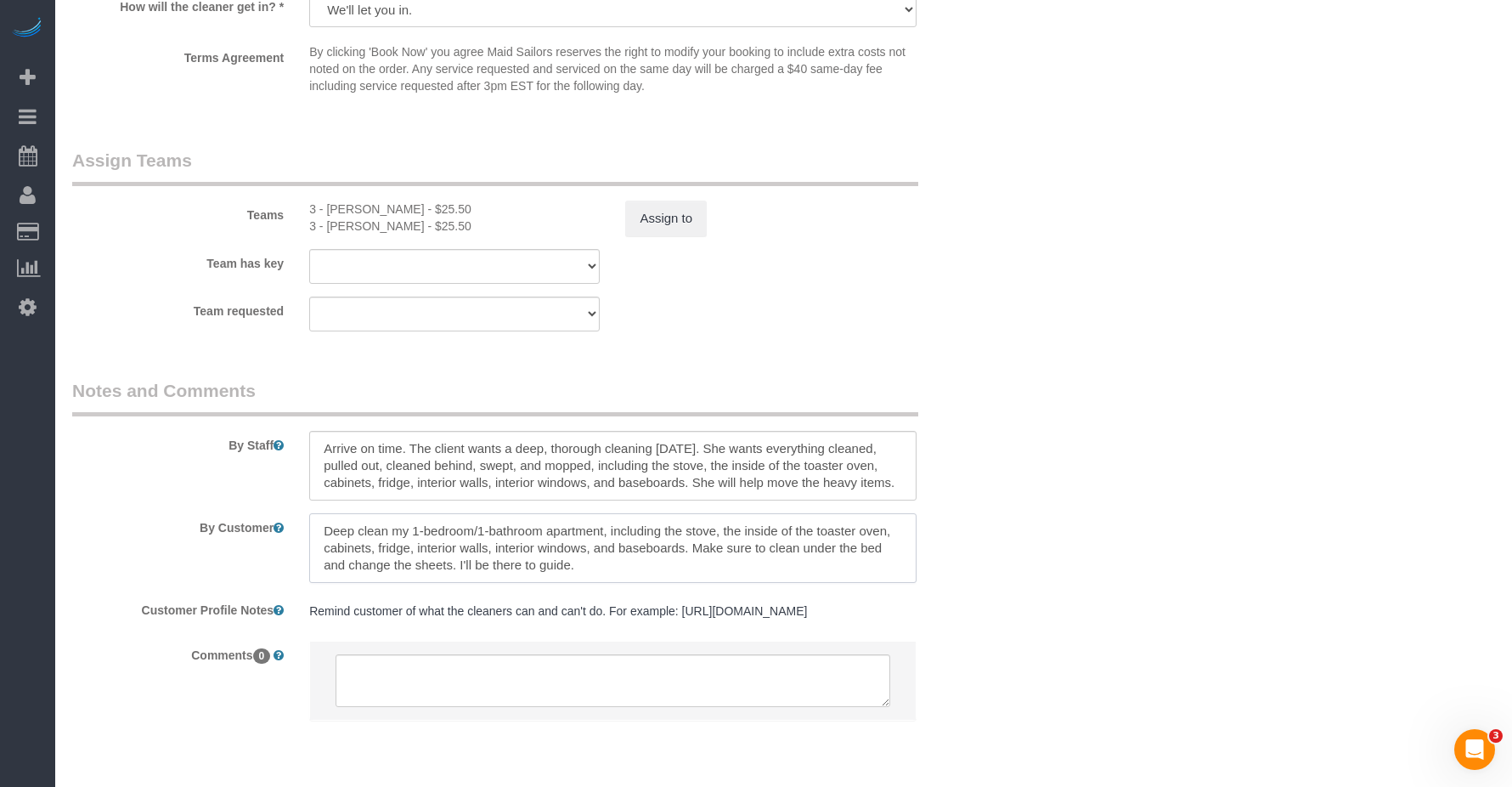
click at [452, 541] on textarea at bounding box center [612, 548] width 606 height 70
click at [499, 539] on textarea at bounding box center [612, 548] width 606 height 70
click at [590, 537] on textarea at bounding box center [612, 548] width 606 height 70
drag, startPoint x: 678, startPoint y: 533, endPoint x: 824, endPoint y: 533, distance: 146.0
click at [680, 533] on textarea at bounding box center [612, 548] width 606 height 70
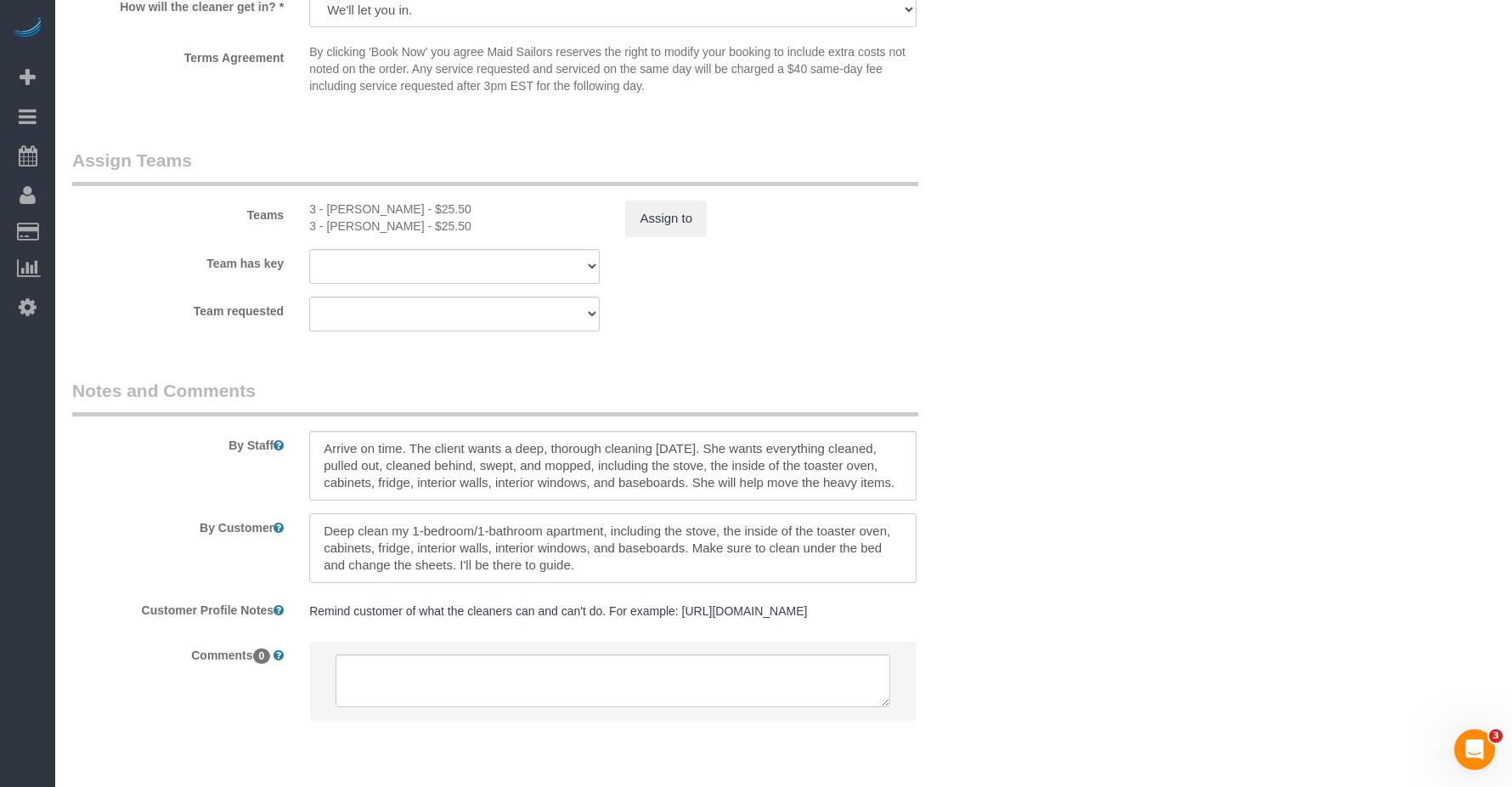
click at [790, 537] on textarea at bounding box center [612, 548] width 606 height 70
drag, startPoint x: 771, startPoint y: 532, endPoint x: 799, endPoint y: 532, distance: 28.0
click at [777, 532] on textarea at bounding box center [612, 548] width 606 height 70
drag, startPoint x: 830, startPoint y: 532, endPoint x: 842, endPoint y: 532, distance: 12.0
click at [790, 532] on textarea at bounding box center [612, 548] width 606 height 70
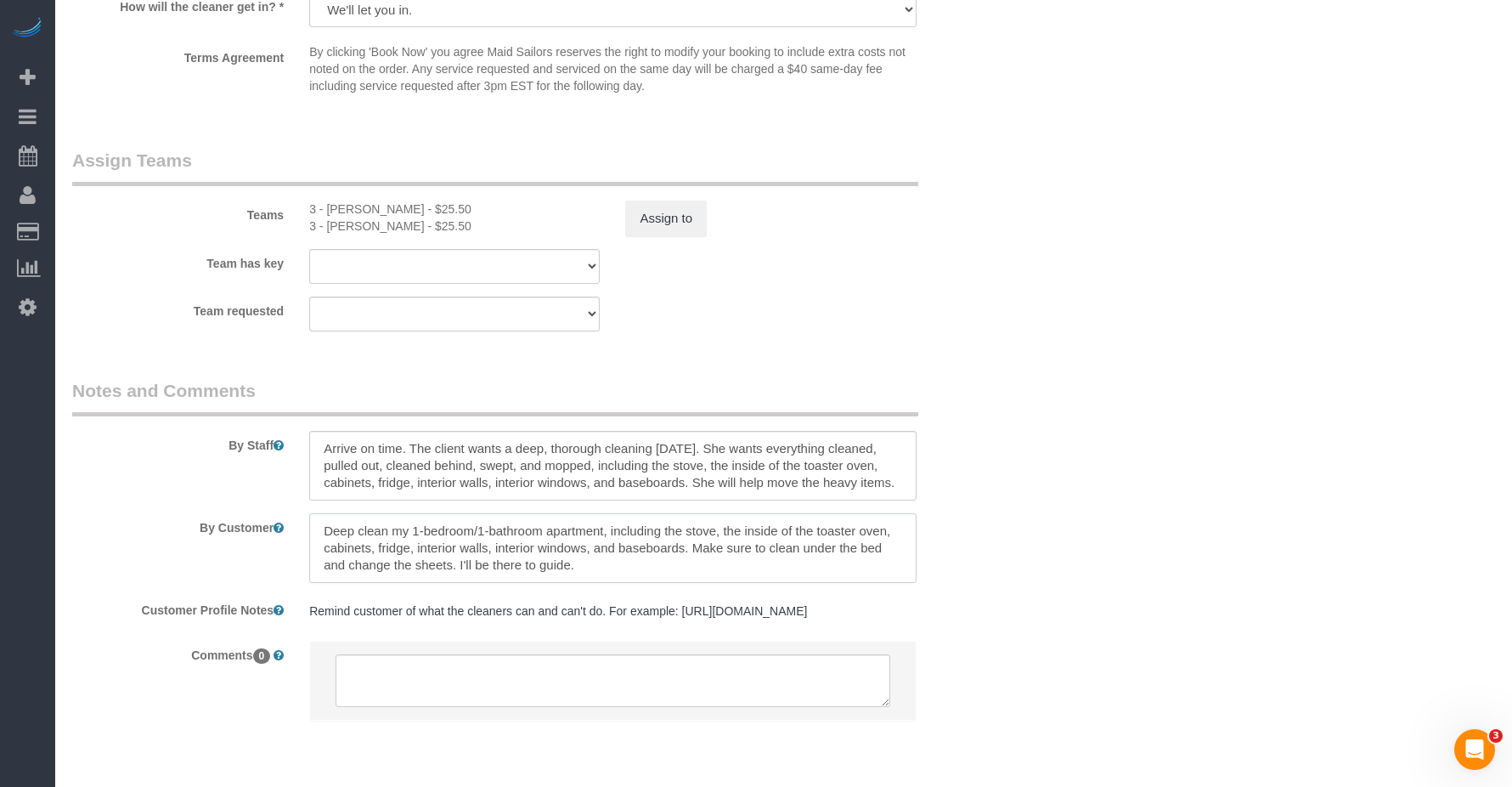
click at [790, 535] on textarea at bounding box center [612, 548] width 606 height 70
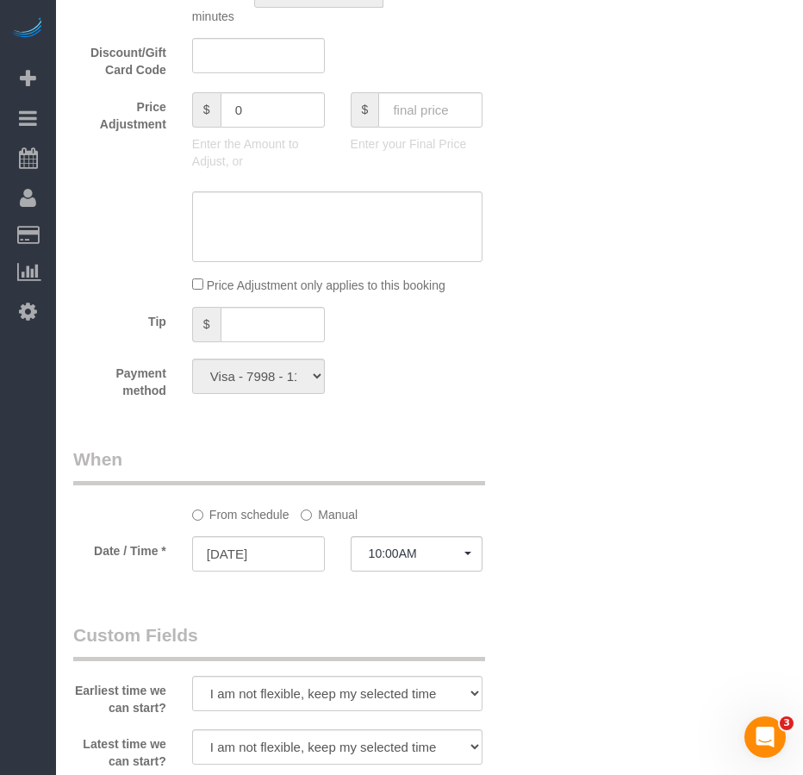
scroll to position [1207, 0]
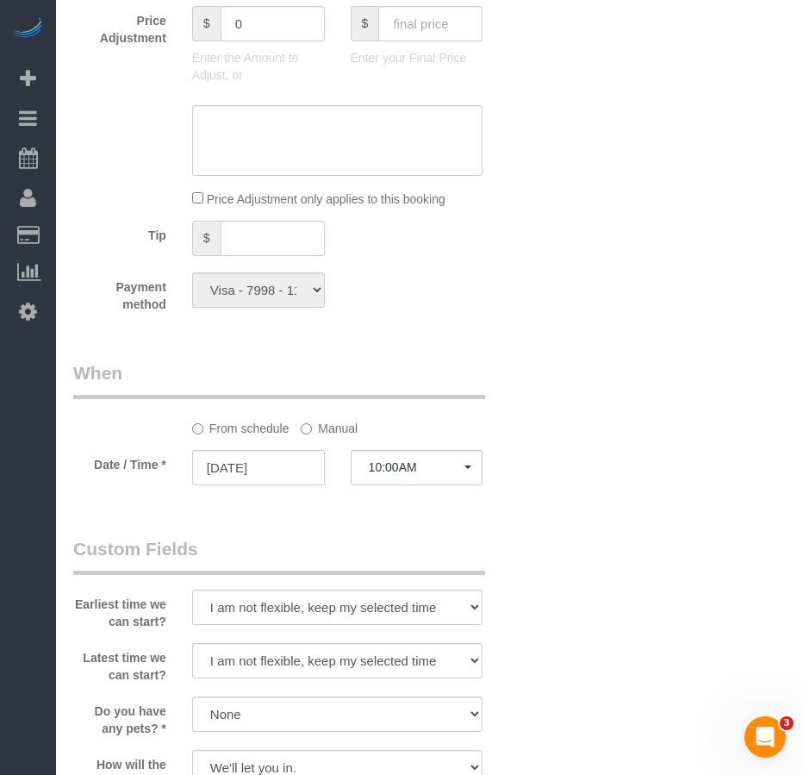
click at [737, 385] on div "Who Email nycrsmith@gmail.com Name * Rasheida Smith English Speaking Female ONL…" at bounding box center [429, 305] width 713 height 2738
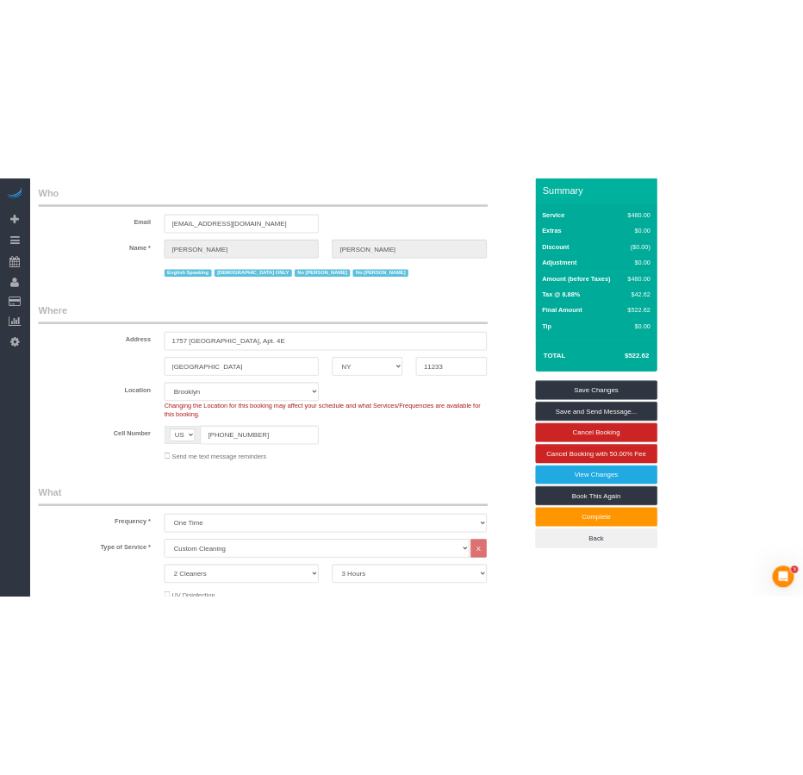
scroll to position [0, 0]
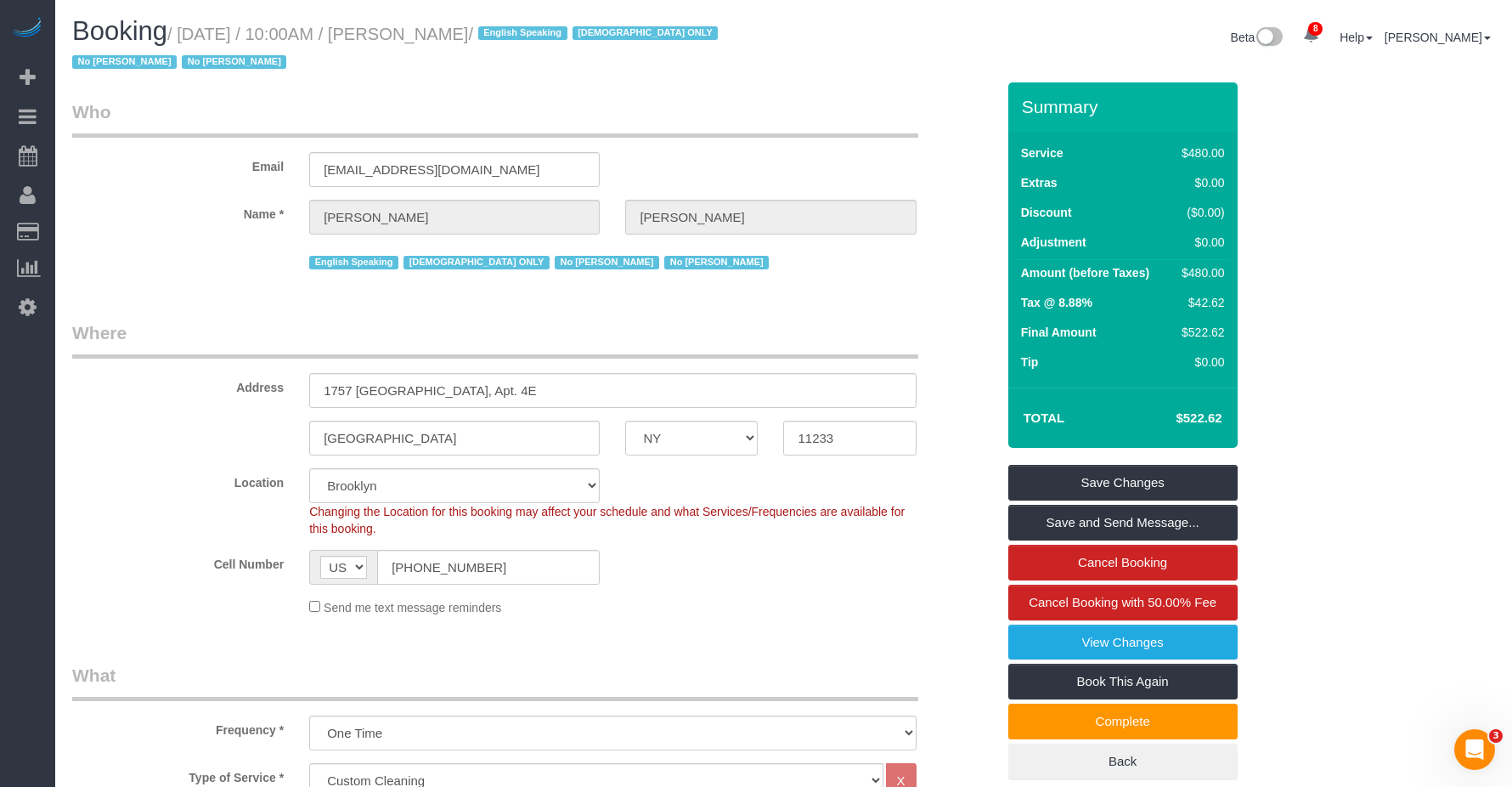
click at [790, 160] on div "Email nycrsmith@gmail.com" at bounding box center [533, 143] width 949 height 88
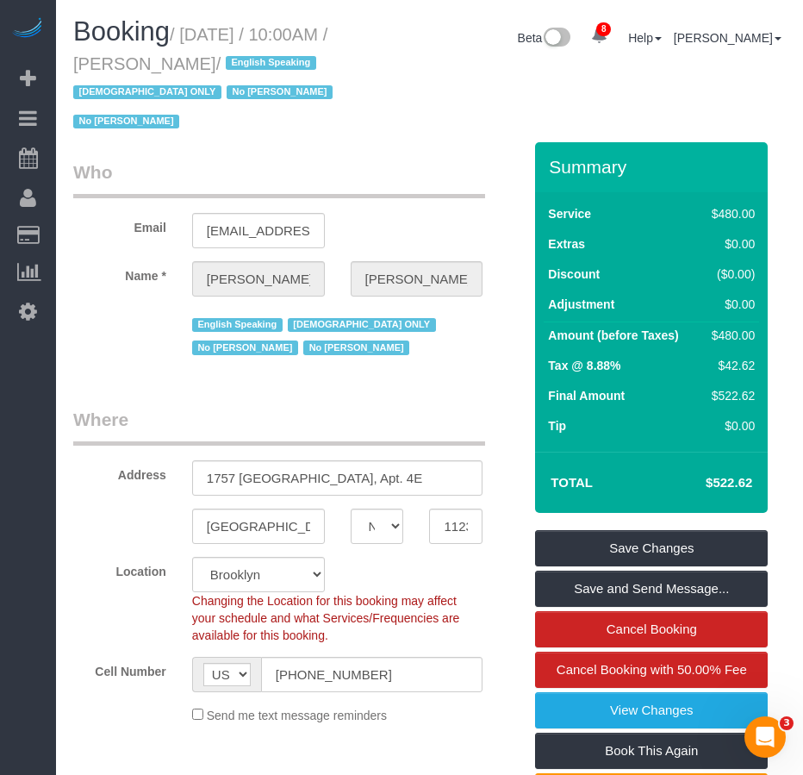
drag, startPoint x: 160, startPoint y: 61, endPoint x: 282, endPoint y: 61, distance: 121.5
click at [282, 61] on small "/ August 14, 2025 / 10:00AM / Rasheida Smith / English Speaking Female ONLY No …" at bounding box center [205, 78] width 265 height 107
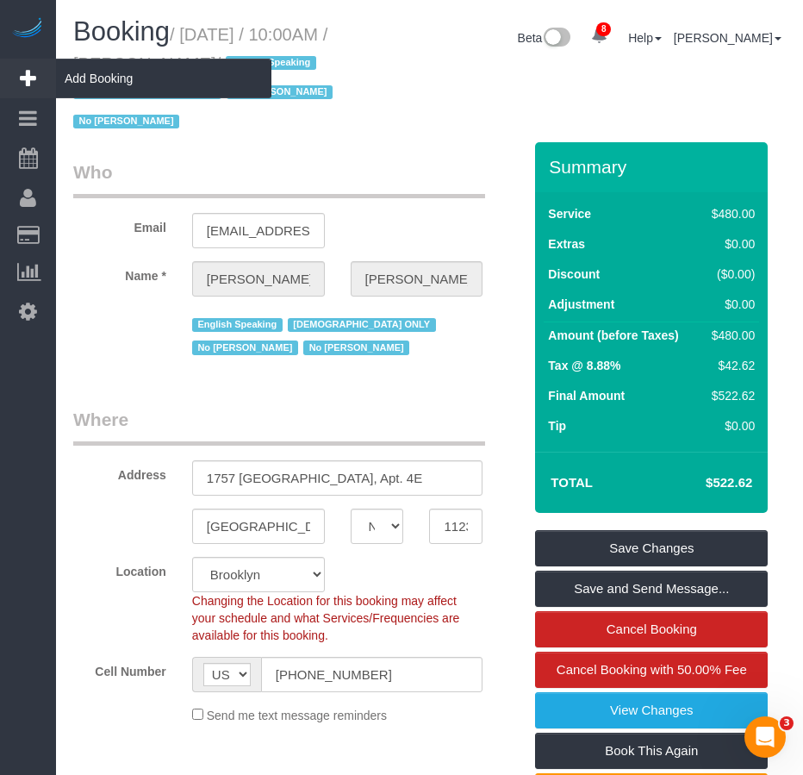
copy small "Rasheida Smith"
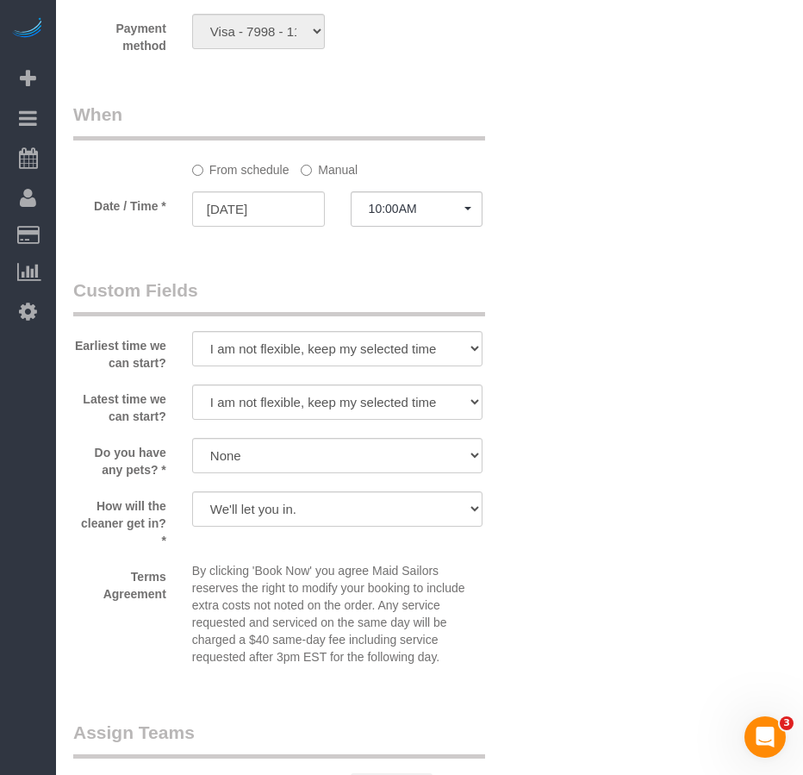
scroll to position [1724, 0]
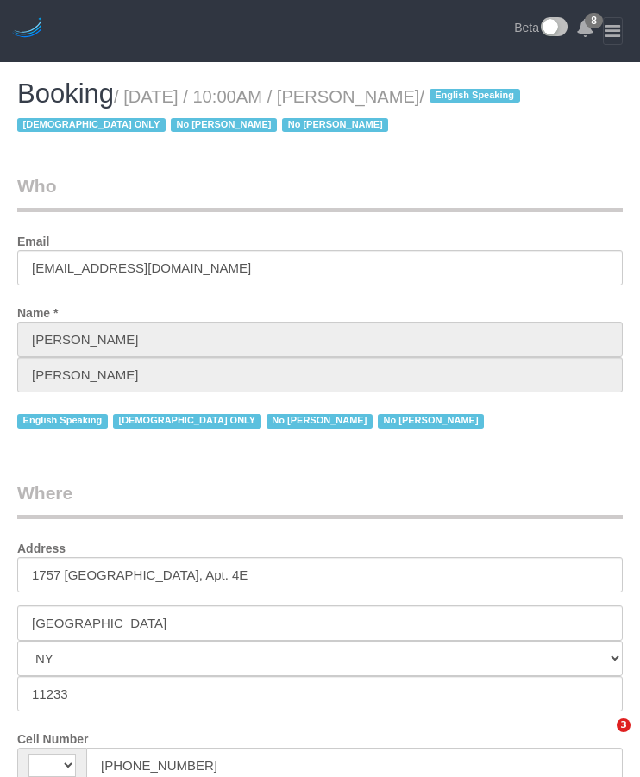
select select "NY"
select select "string:[GEOGRAPHIC_DATA]"
select select "2"
select select "180"
select select "number:89"
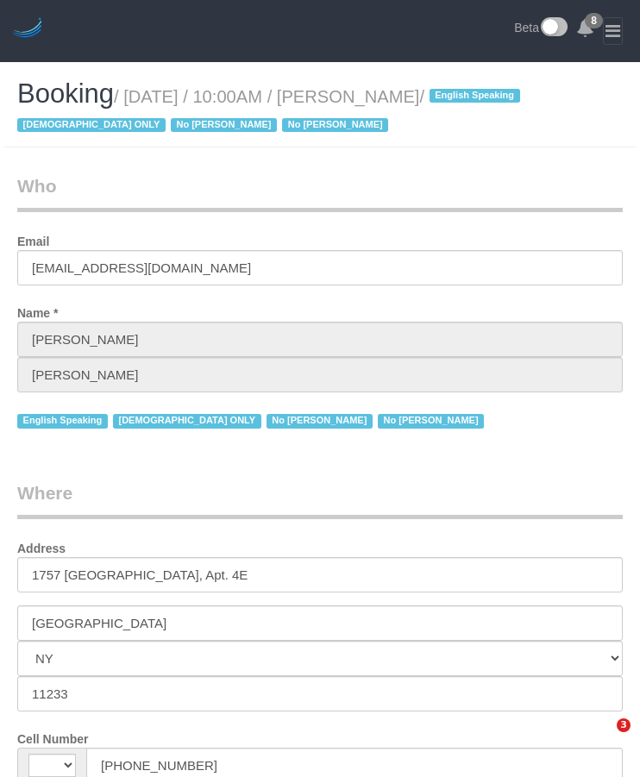
select select "number:90"
select select "number:15"
select select "number:5"
select select "object:1402"
select select "spot1"
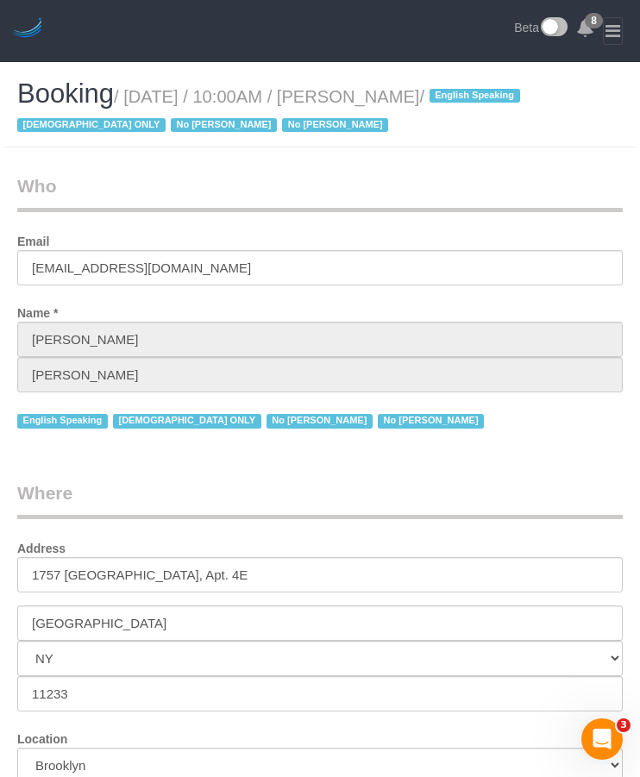
select select "string:stripe-pm_1PZwTG4VGloSiKo7ZbGaZS1e"
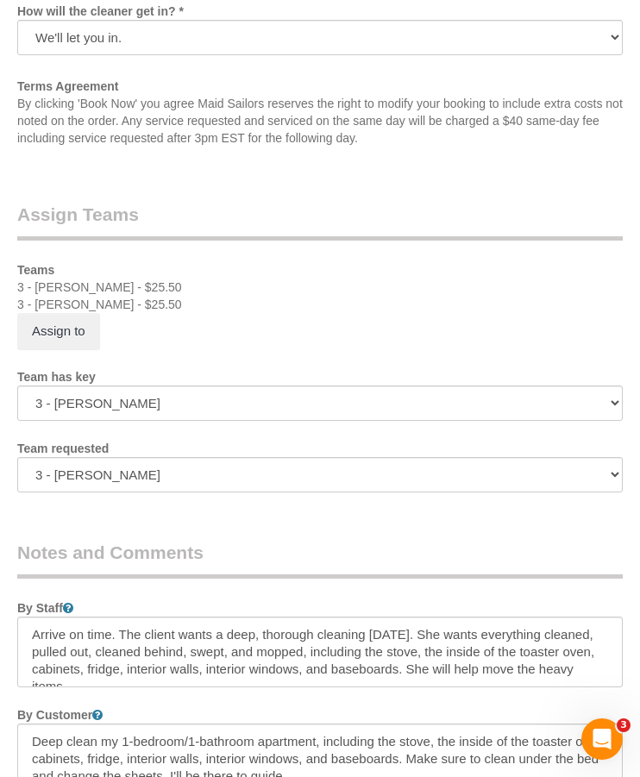
scroll to position [2155, 0]
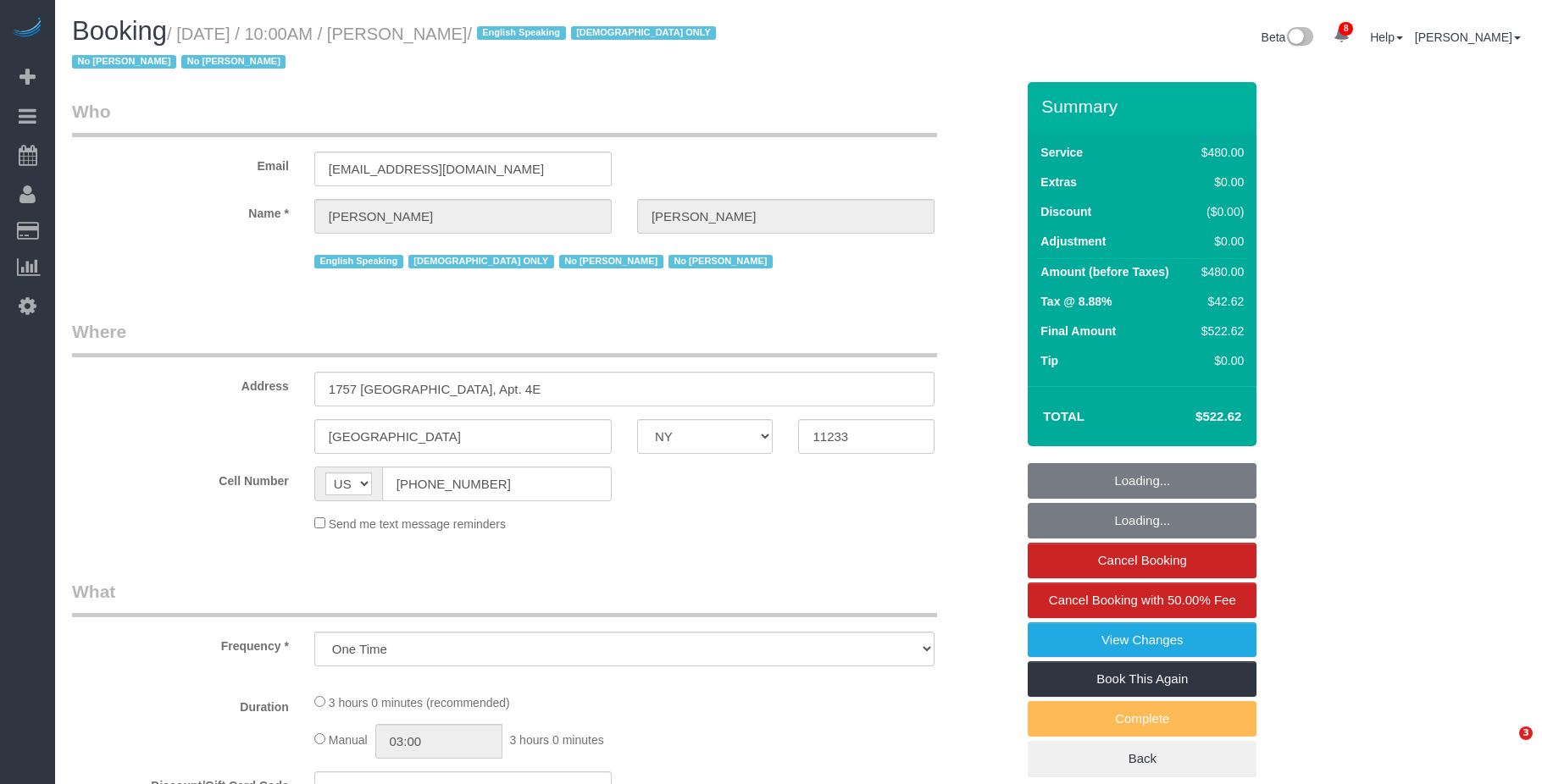
select select "NY"
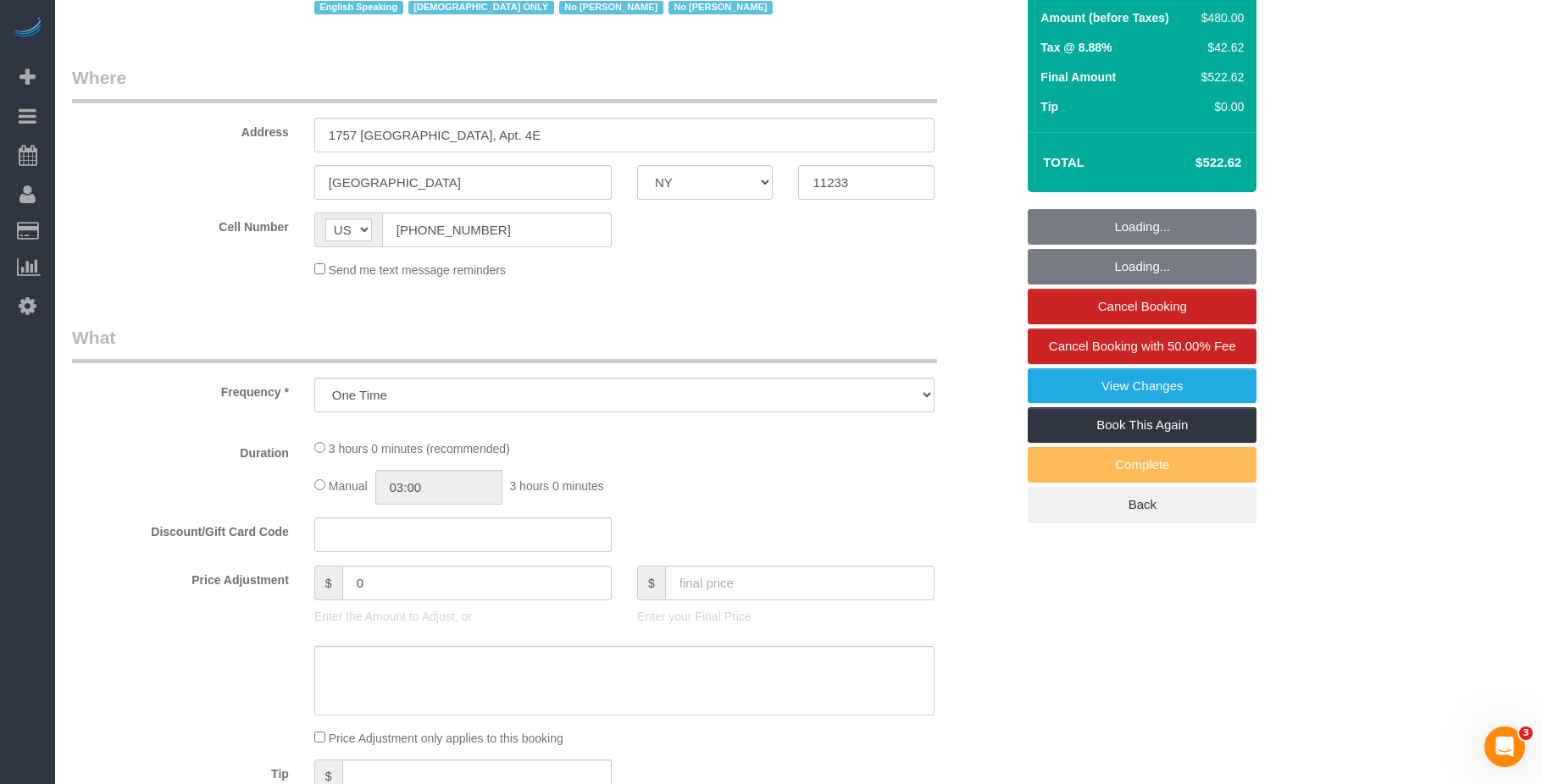
select select "string:stripe-pm_1PZwTG4VGloSiKo7ZbGaZS1e"
select select "number:89"
select select "number:90"
select select "number:15"
select select "number:5"
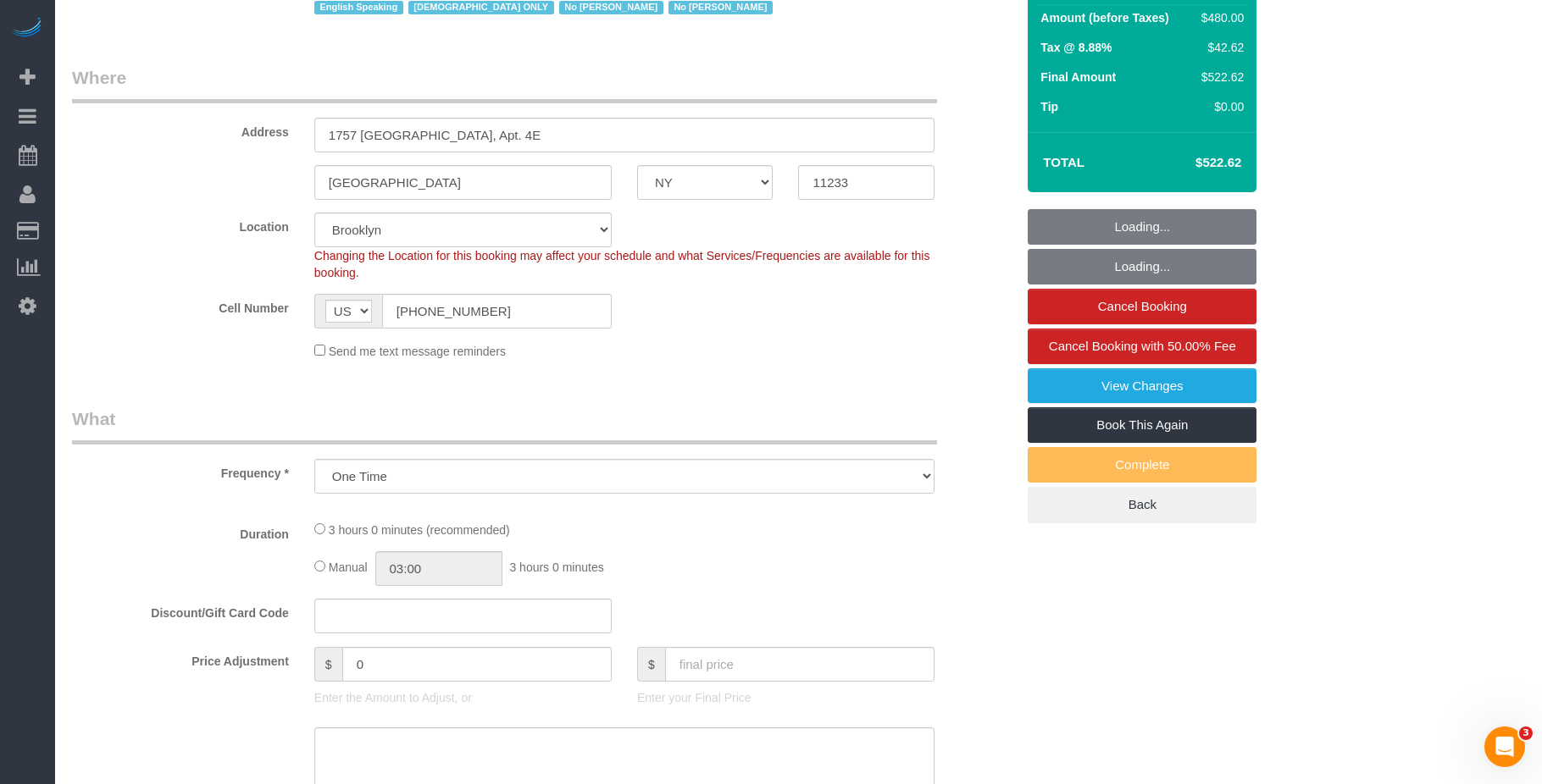
select select "object:868"
select select "2"
select select "180"
select select "spot1"
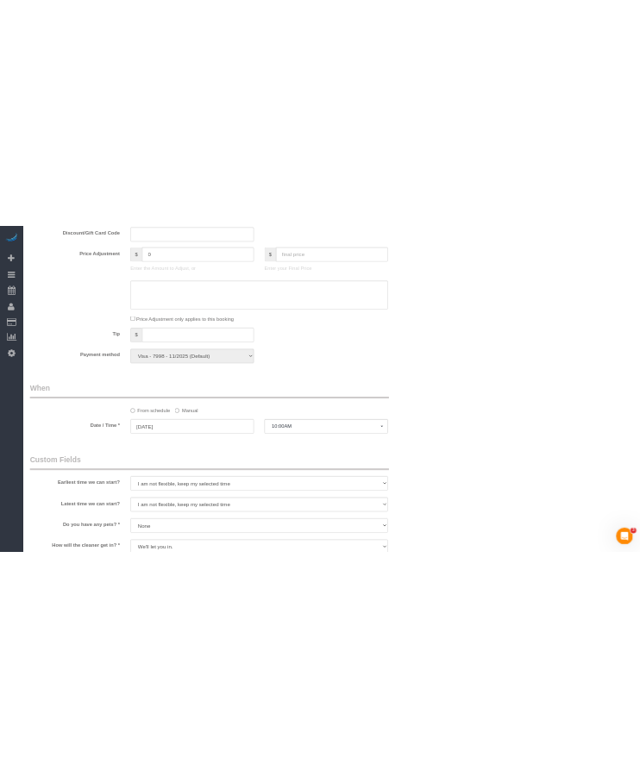
scroll to position [1293, 0]
